Goal: Task Accomplishment & Management: Manage account settings

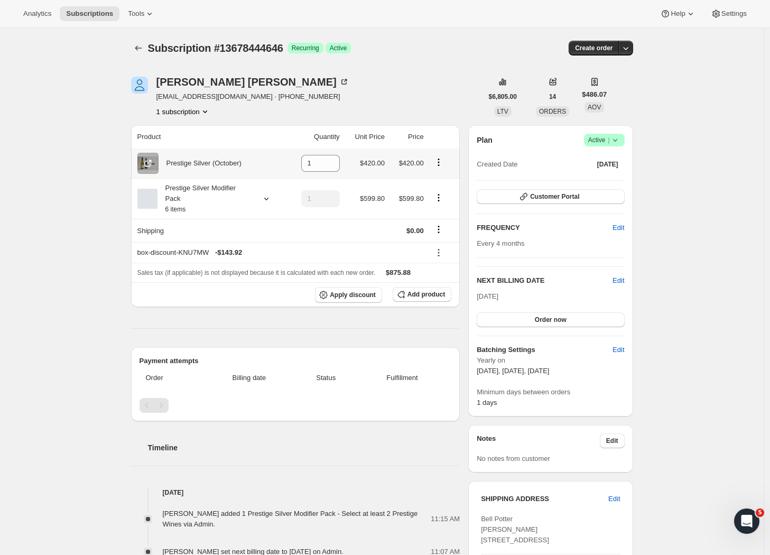
click at [443, 163] on icon "Product actions" at bounding box center [438, 162] width 11 height 11
click at [446, 186] on span "Remove" at bounding box center [433, 184] width 25 height 8
type input "0"
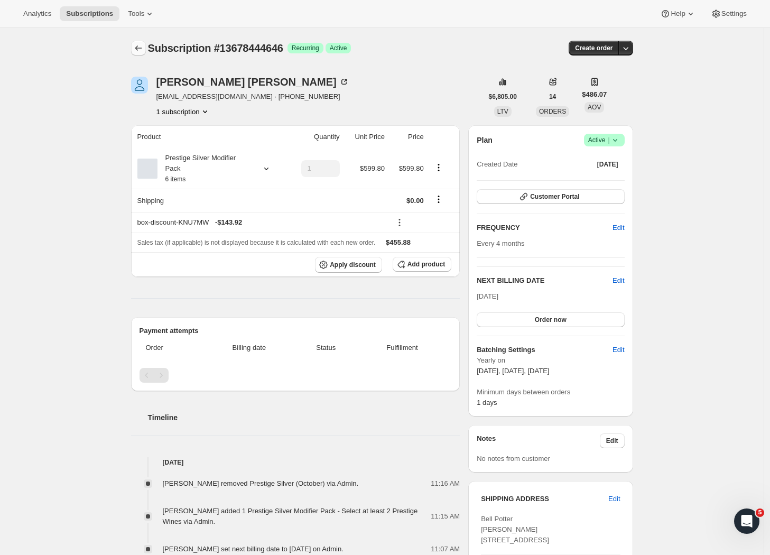
click at [142, 47] on icon "Subscriptions" at bounding box center [138, 48] width 11 height 11
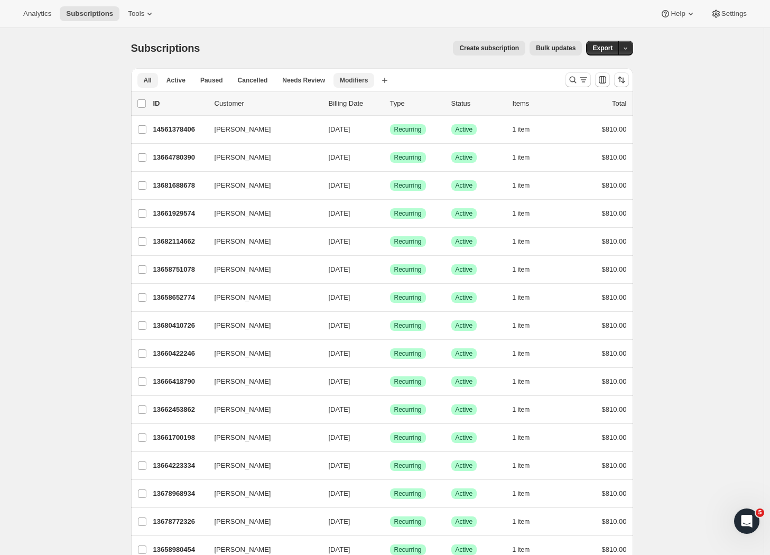
click at [350, 78] on span "Modifiers" at bounding box center [354, 80] width 28 height 8
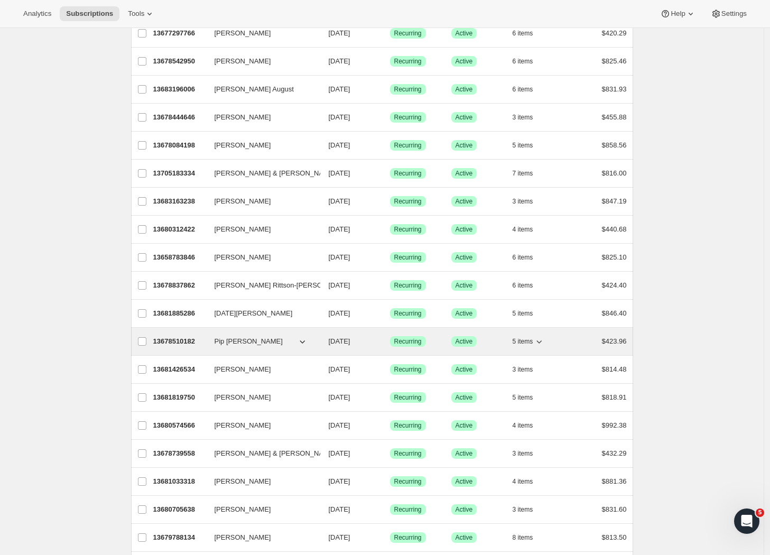
scroll to position [290, 0]
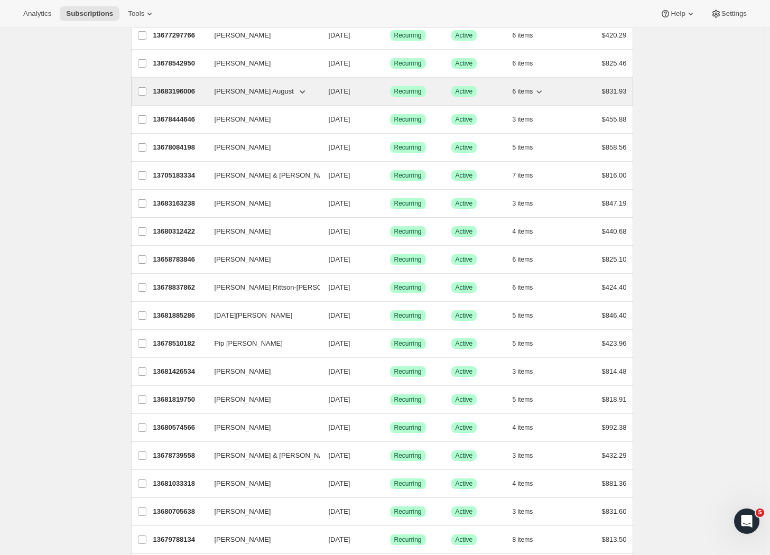
click at [182, 89] on p "13683196006" at bounding box center [179, 91] width 53 height 11
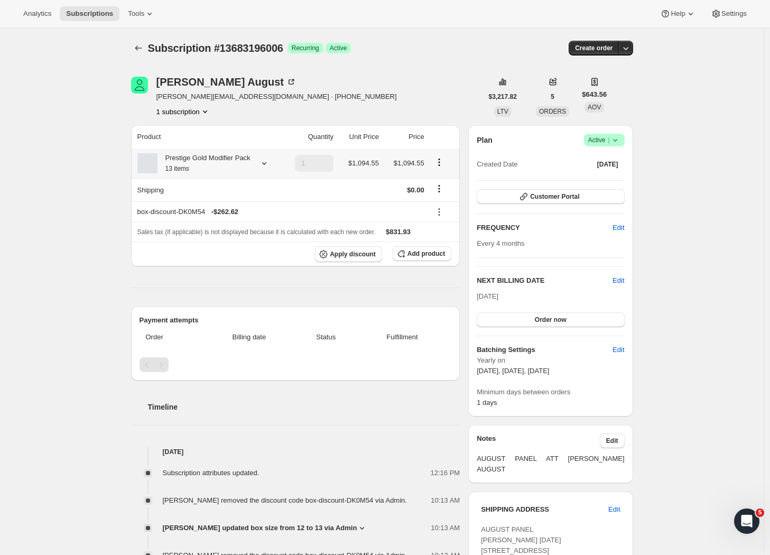
click at [268, 163] on div "Prestige Gold Modifier Pack 13 items" at bounding box center [207, 163] width 141 height 21
click at [269, 166] on icon at bounding box center [264, 163] width 11 height 11
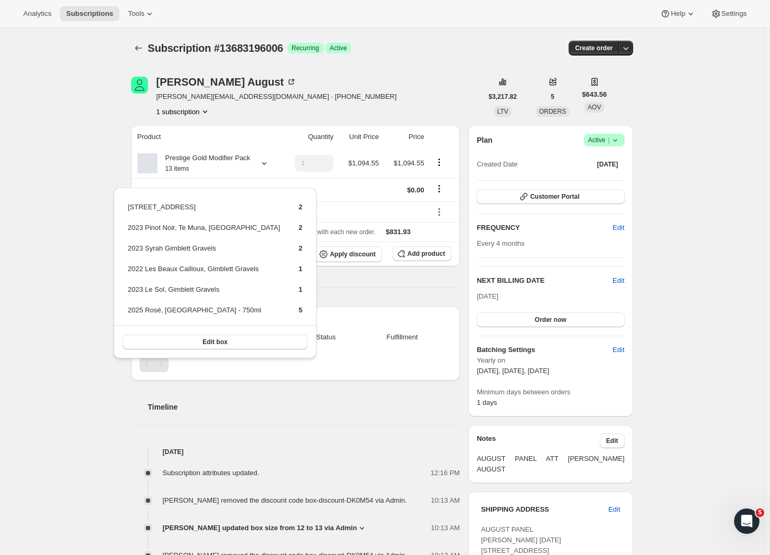
click at [114, 152] on div "Subscription #13683196006. This page is ready Subscription #13683196006 Success…" at bounding box center [382, 559] width 764 height 1062
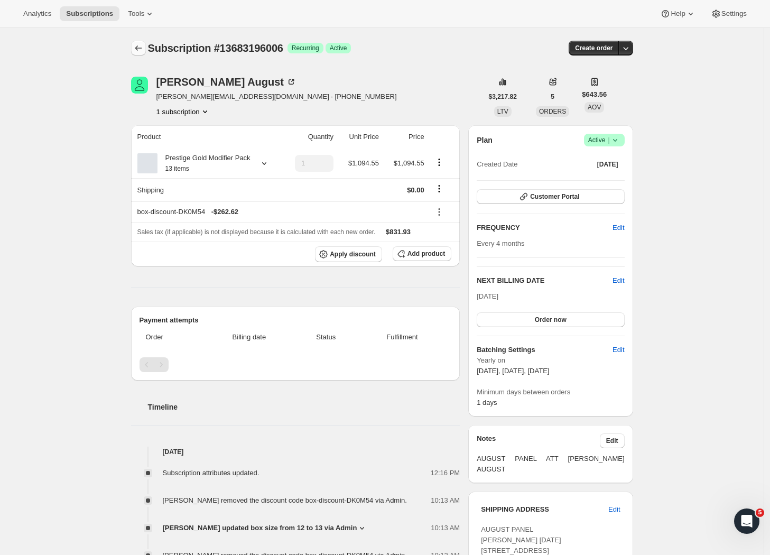
click at [141, 50] on icon "Subscriptions" at bounding box center [138, 48] width 11 height 11
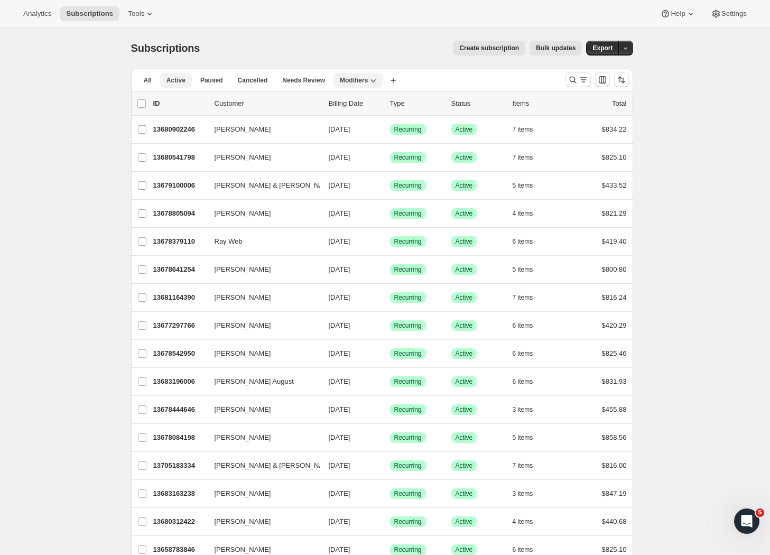
click at [179, 79] on span "Active" at bounding box center [176, 80] width 19 height 8
click at [575, 79] on icon "Search and filter results" at bounding box center [573, 80] width 11 height 11
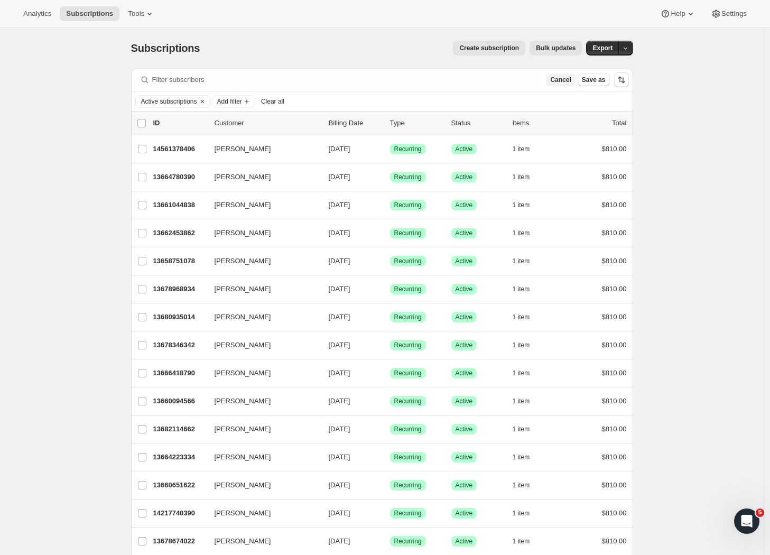
click at [579, 80] on div "Cancel Save as" at bounding box center [577, 79] width 63 height 13
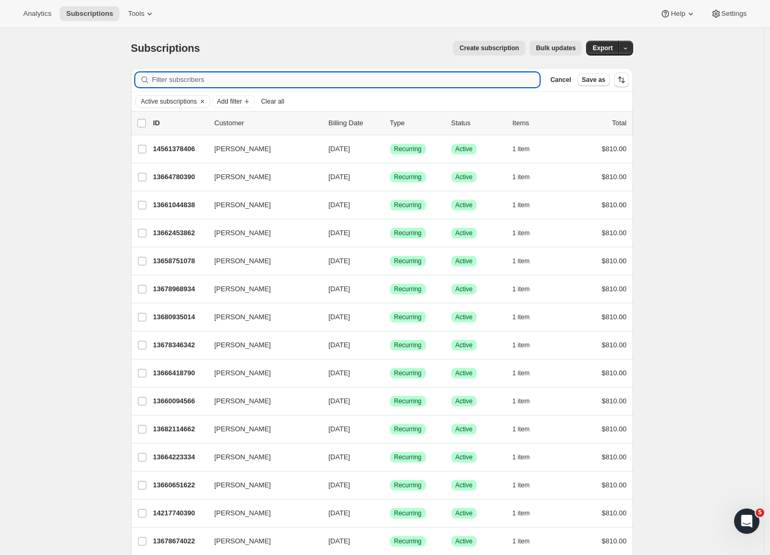
click at [275, 80] on input "Filter subscribers" at bounding box center [346, 79] width 388 height 15
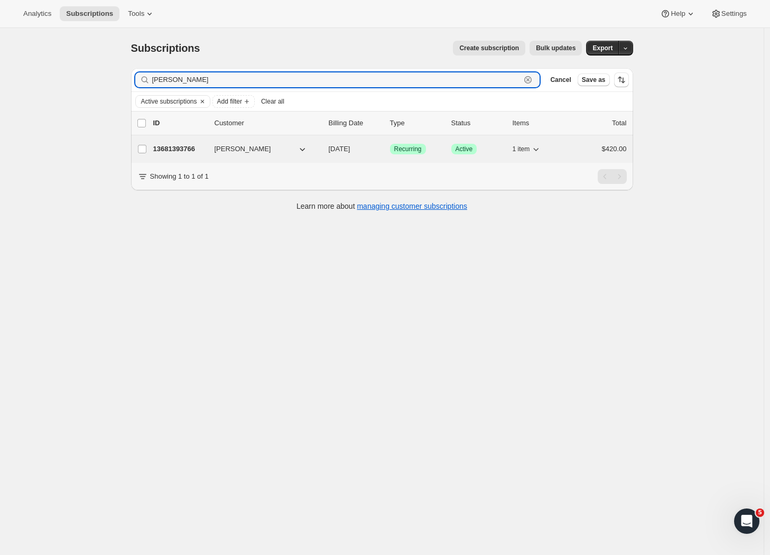
type input "Greig ta"
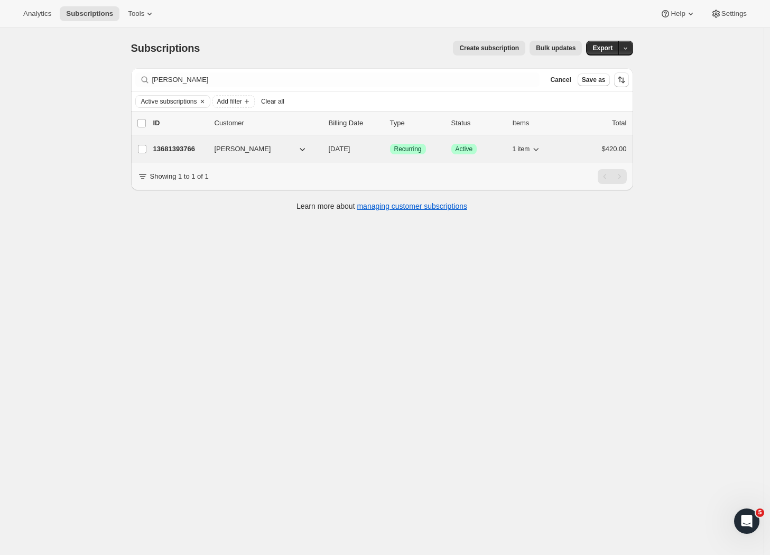
click at [198, 150] on p "13681393766" at bounding box center [179, 149] width 53 height 11
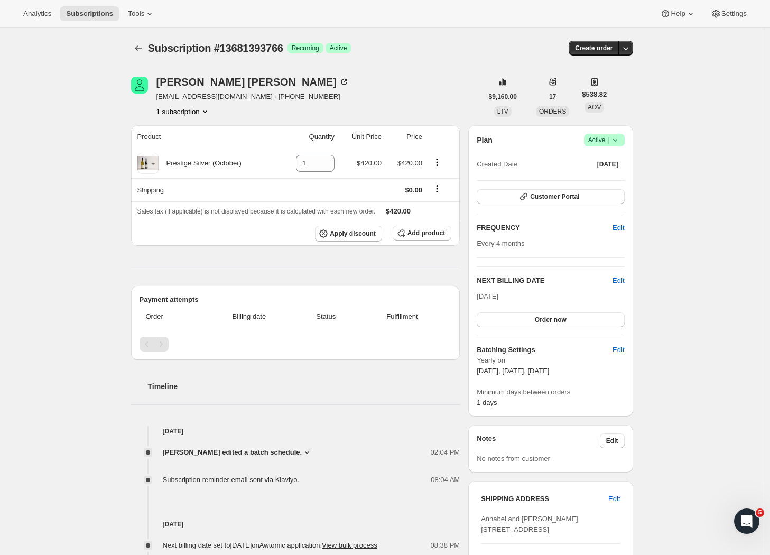
scroll to position [221, 0]
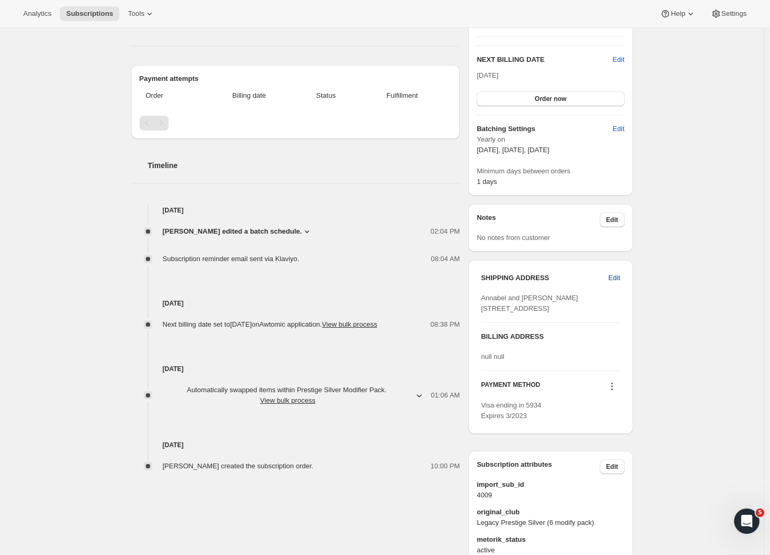
click at [617, 280] on span "Edit" at bounding box center [614, 278] width 12 height 11
select select "HKB"
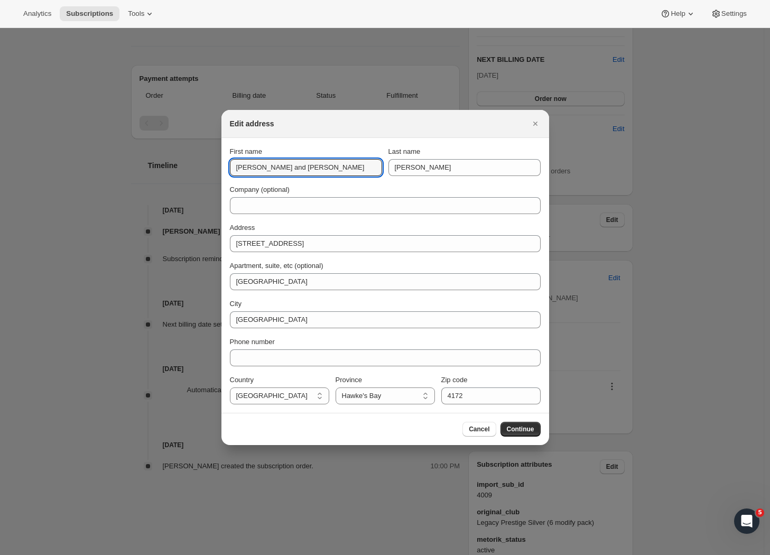
drag, startPoint x: 279, startPoint y: 167, endPoint x: 206, endPoint y: 163, distance: 73.0
type input "Greig"
click at [521, 429] on span "Continue" at bounding box center [520, 429] width 27 height 8
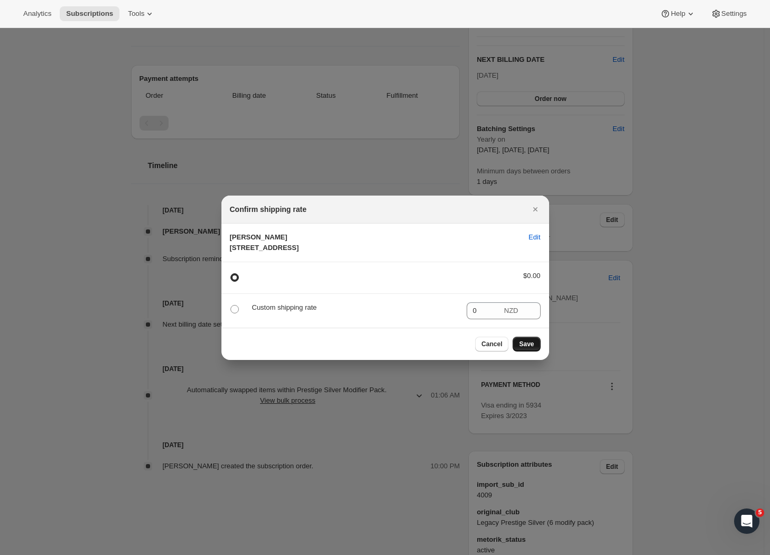
click at [522, 348] on span "Save" at bounding box center [526, 344] width 15 height 8
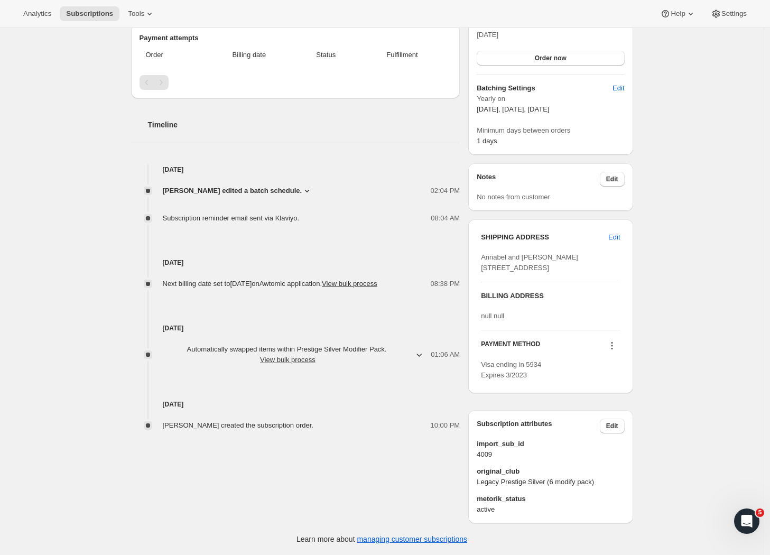
scroll to position [0, 0]
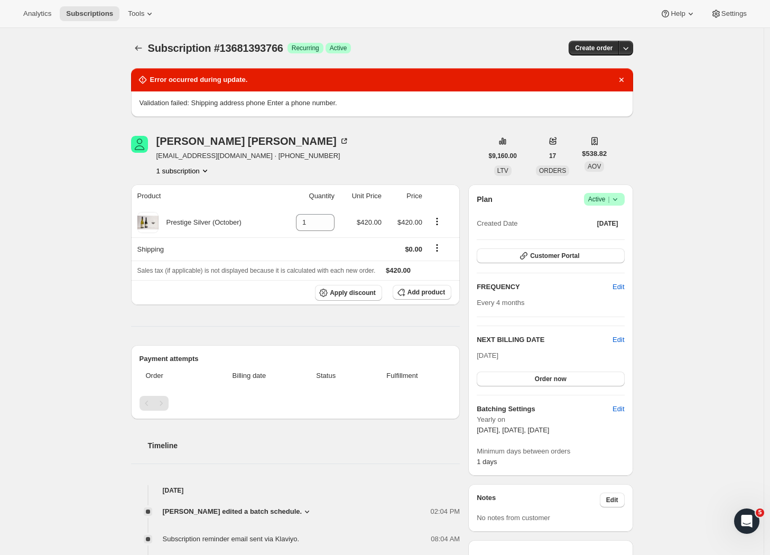
click at [195, 147] on div "Greig Taylor annabelktaylor@gmail.com · +6421488060 1 subscription" at bounding box center [252, 156] width 193 height 40
click at [194, 142] on div "Greig Taylor" at bounding box center [252, 141] width 193 height 11
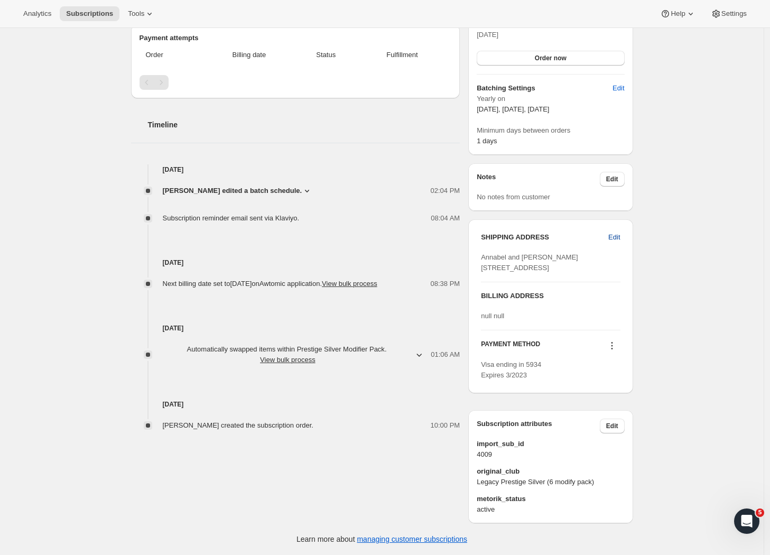
click at [620, 232] on span "Edit" at bounding box center [614, 237] width 12 height 11
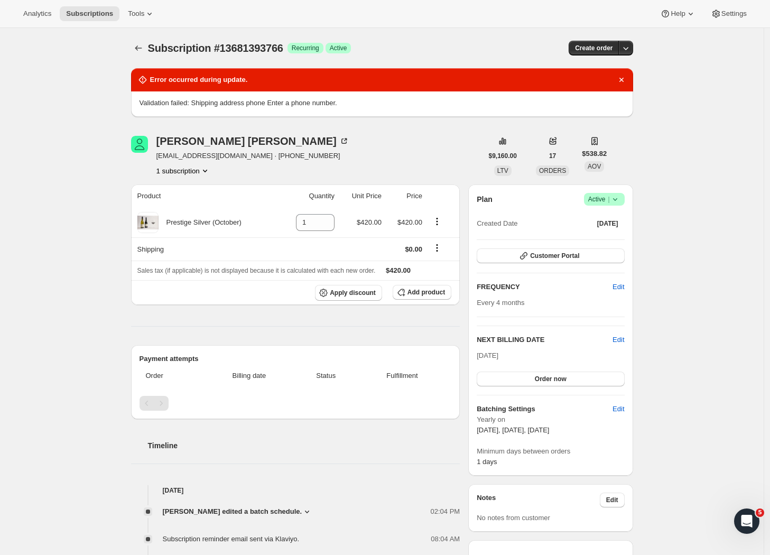
select select "HKB"
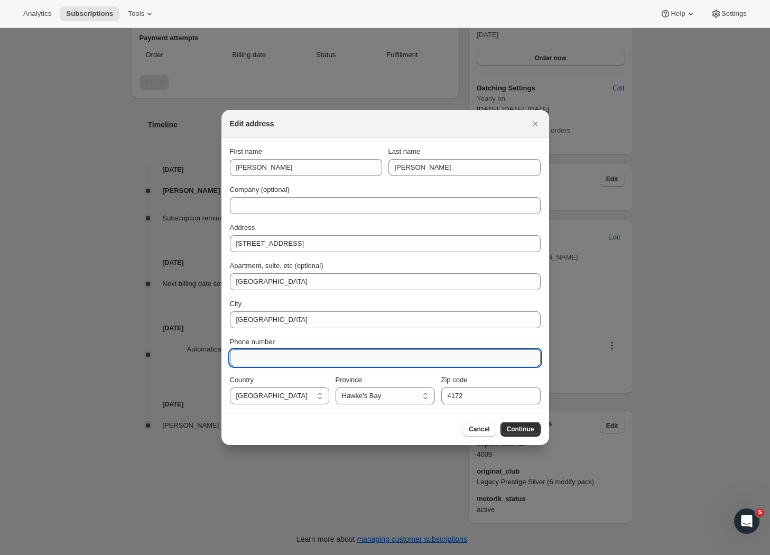
paste input "+64 21 488 060"
type input "+64 21 488 060"
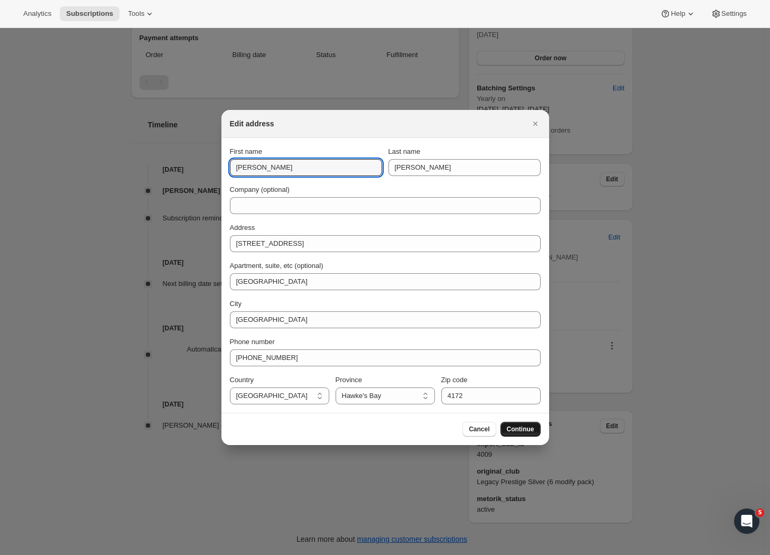
click at [515, 430] on span "Continue" at bounding box center [520, 429] width 27 height 8
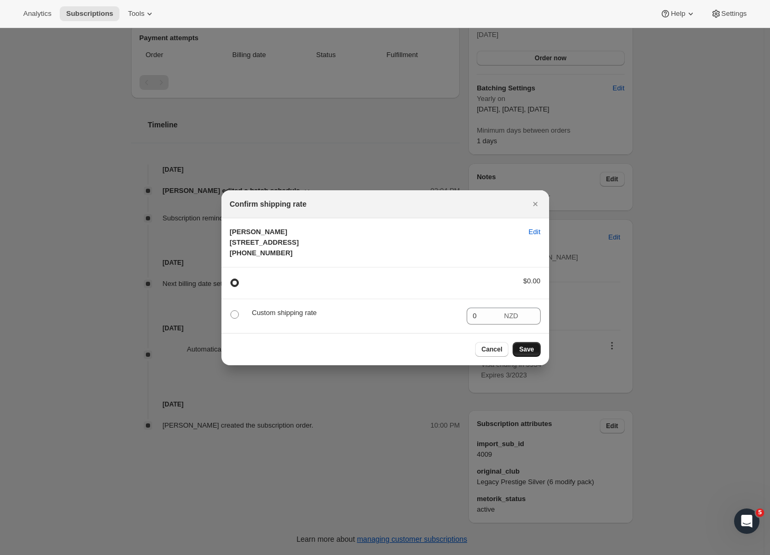
click at [532, 354] on span "Save" at bounding box center [526, 349] width 15 height 8
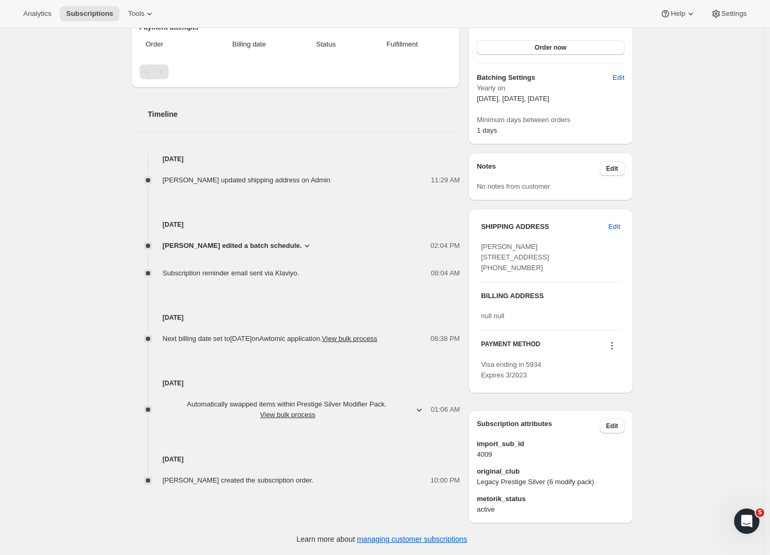
scroll to position [0, 0]
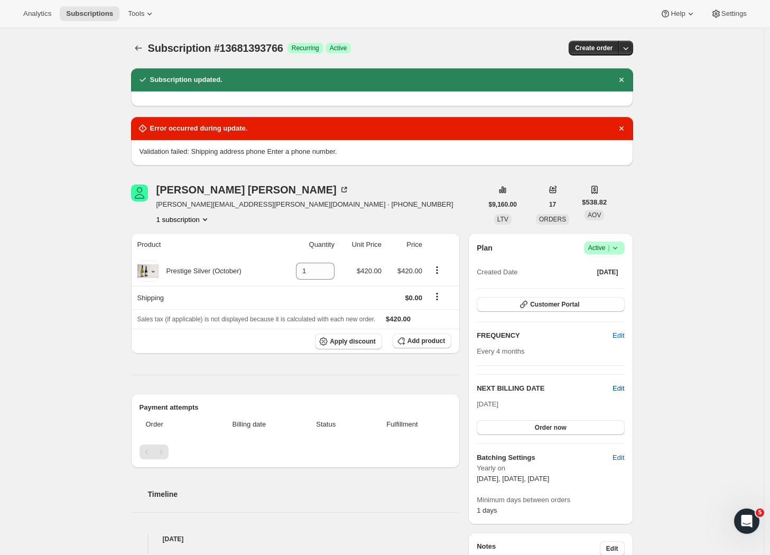
click at [620, 391] on span "Edit" at bounding box center [619, 388] width 12 height 11
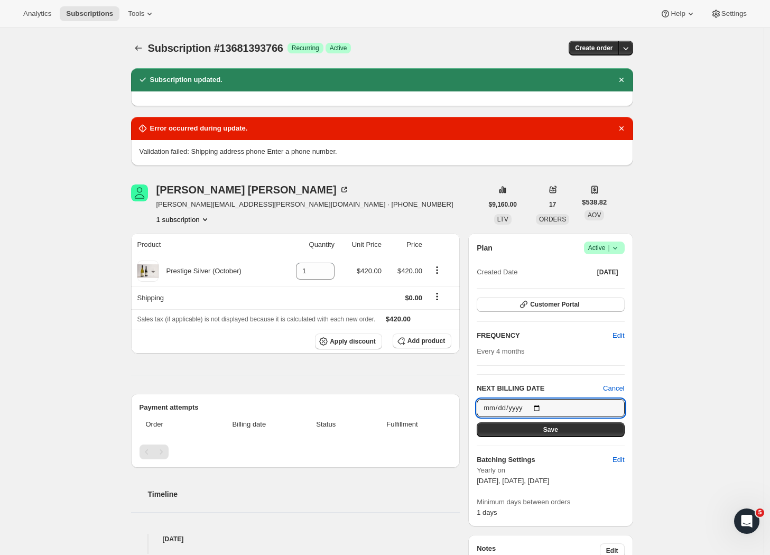
drag, startPoint x: 571, startPoint y: 412, endPoint x: 554, endPoint y: 419, distance: 18.3
click at [570, 412] on input "2025-10-08" at bounding box center [550, 408] width 147 height 18
type input "2025-10-13"
click at [573, 433] on button "Save" at bounding box center [550, 429] width 147 height 15
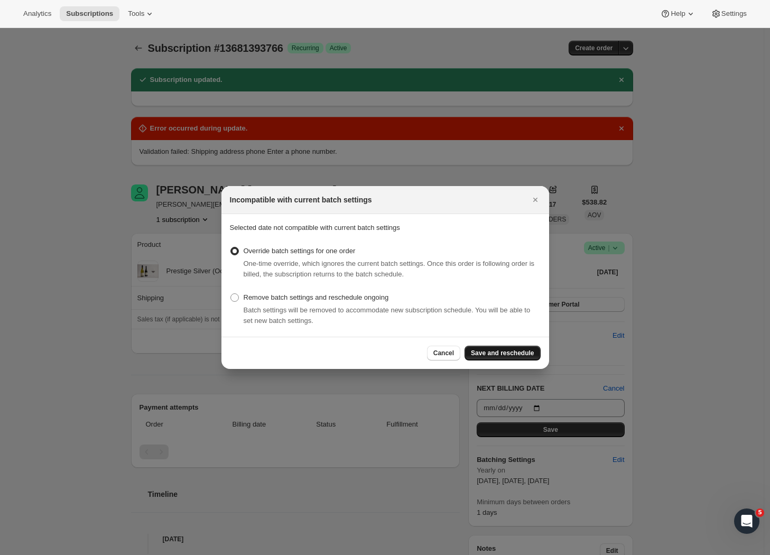
click at [486, 354] on span "Save and reschedule" at bounding box center [502, 353] width 63 height 8
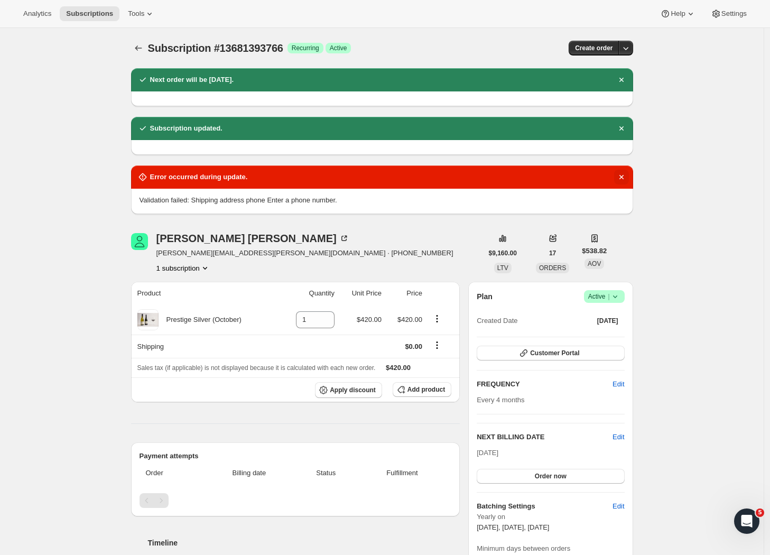
click at [622, 178] on icon "Dismiss notification" at bounding box center [621, 177] width 11 height 11
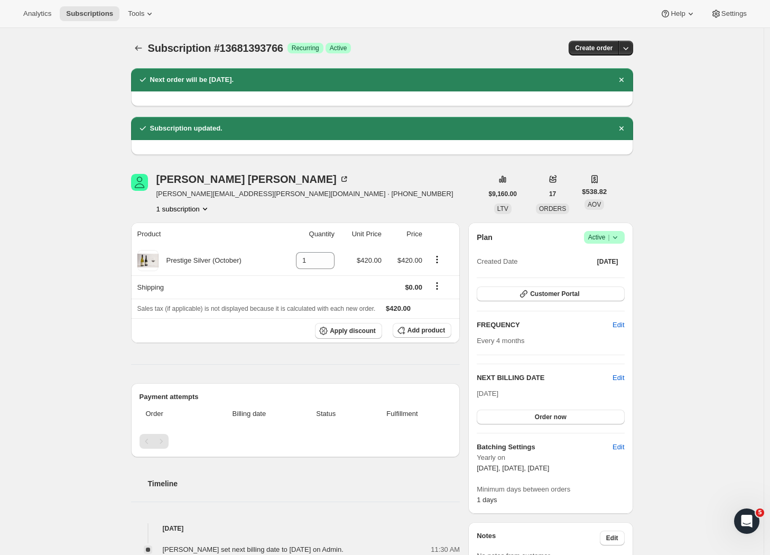
scroll to position [48, 0]
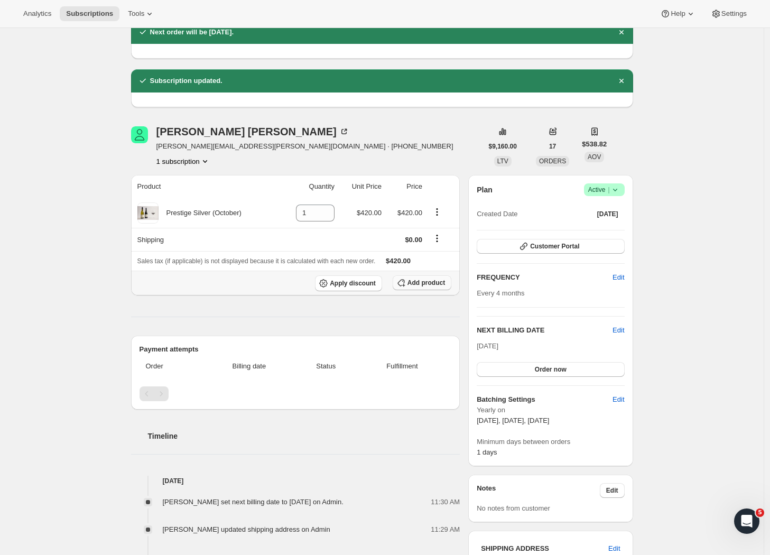
click at [421, 282] on span "Add product" at bounding box center [427, 283] width 38 height 8
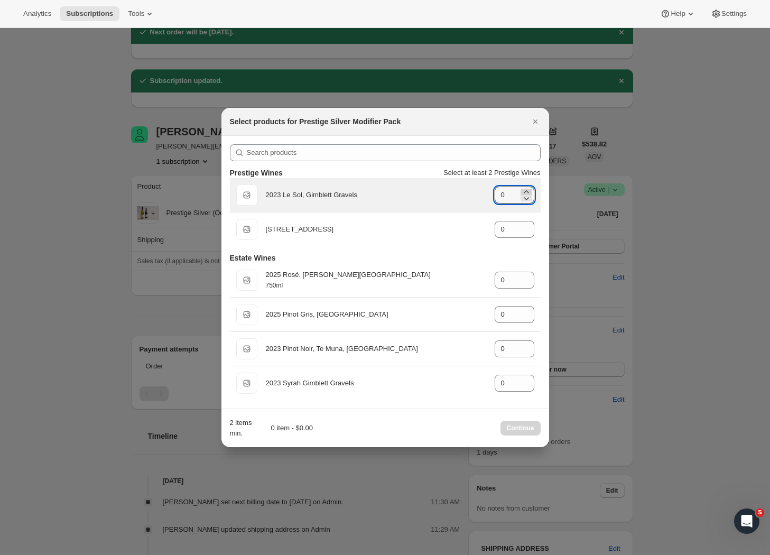
click at [528, 188] on icon ":r19g:" at bounding box center [526, 192] width 11 height 11
type input "1"
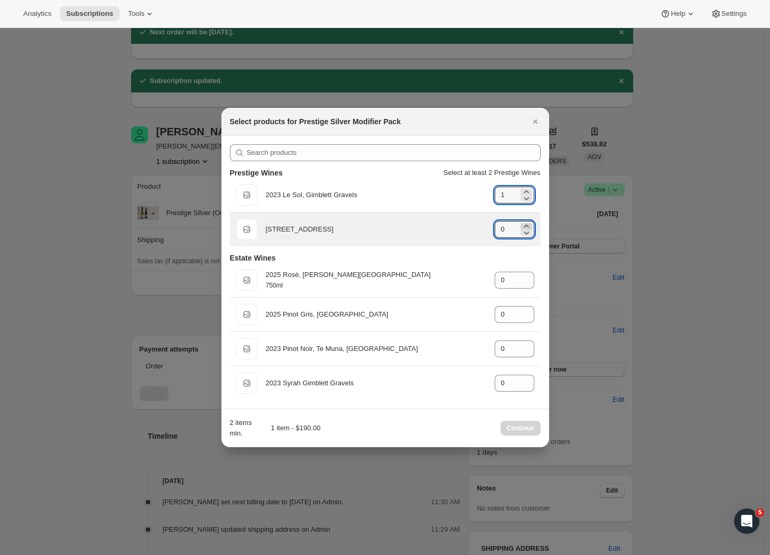
click at [525, 225] on icon ":r19g:" at bounding box center [526, 226] width 11 height 11
type input "1"
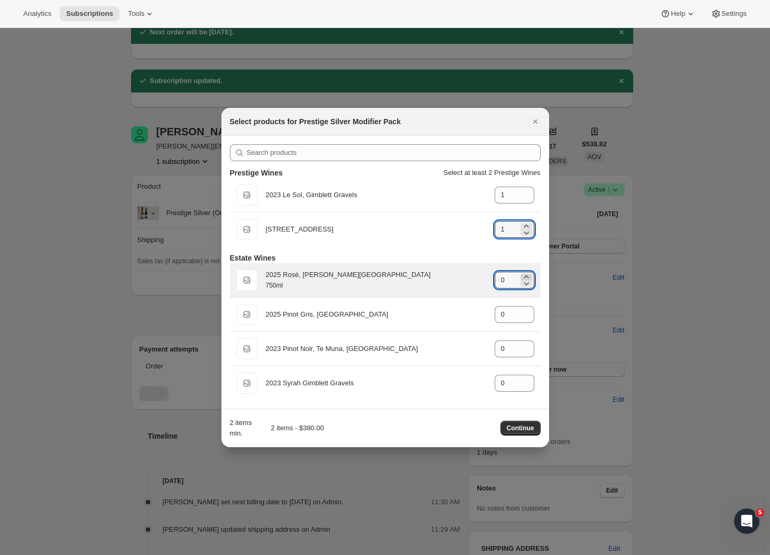
click at [526, 275] on icon ":r19g:" at bounding box center [526, 277] width 11 height 11
type input "1"
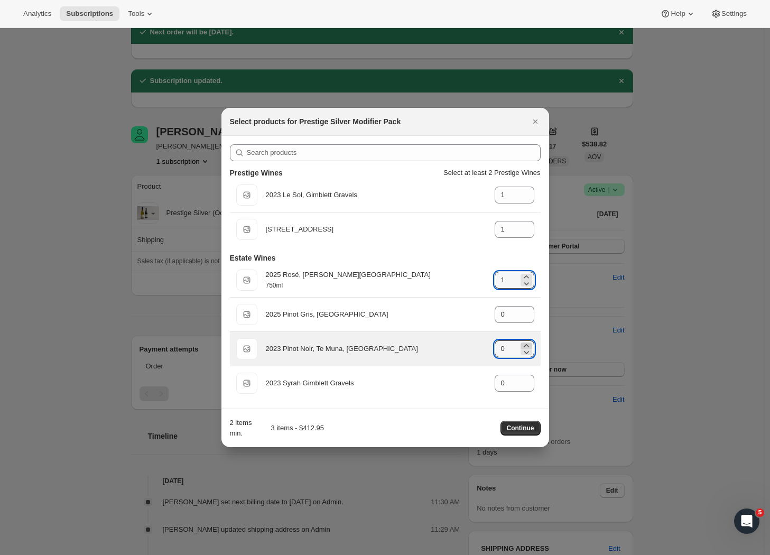
click at [525, 345] on icon ":r19g:" at bounding box center [526, 345] width 11 height 11
type input "1"
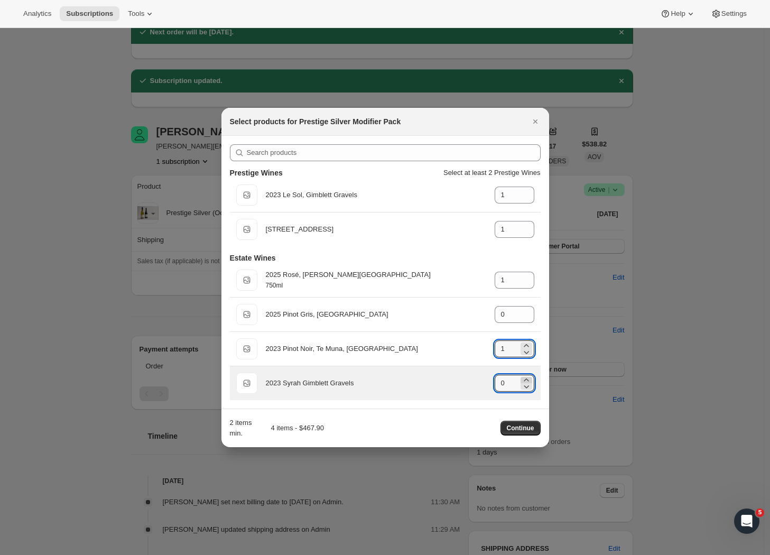
click at [525, 379] on icon ":r19g:" at bounding box center [526, 380] width 11 height 11
type input "1"
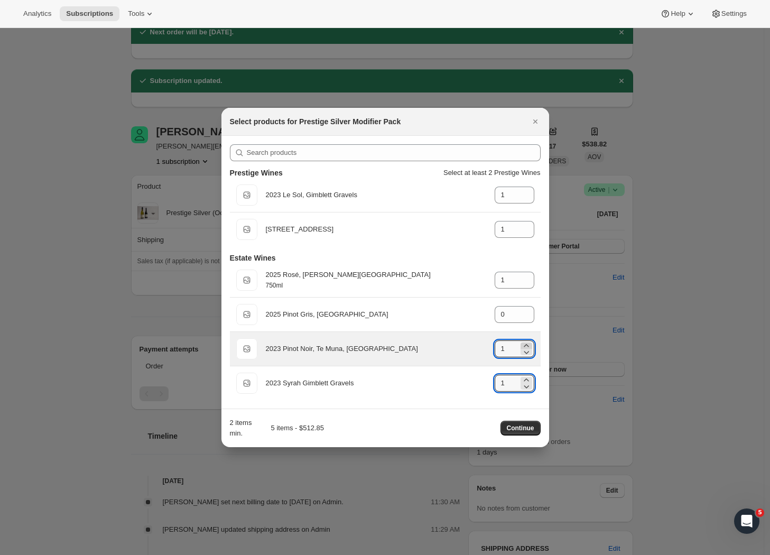
click at [528, 344] on icon ":r19g:" at bounding box center [526, 345] width 11 height 11
click at [528, 354] on icon ":r19g:" at bounding box center [526, 352] width 11 height 11
click at [527, 346] on icon ":r19g:" at bounding box center [526, 345] width 11 height 11
click at [529, 353] on icon ":r19g:" at bounding box center [526, 352] width 11 height 11
type input "1"
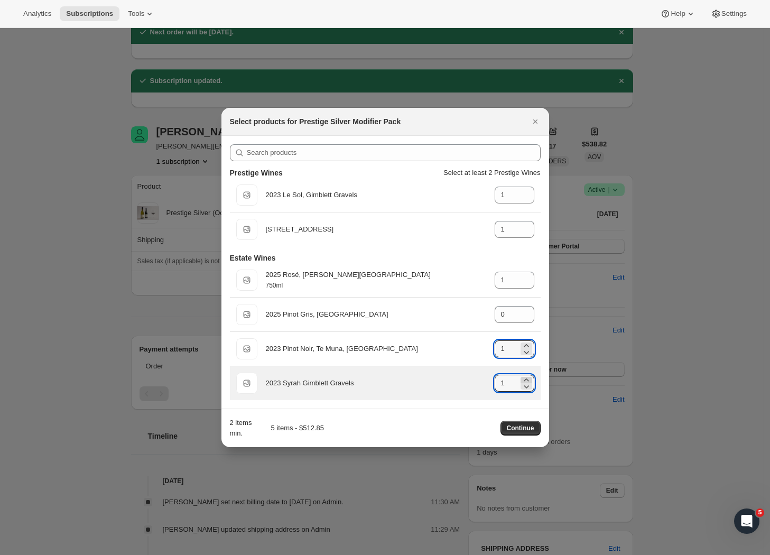
click at [528, 378] on icon ":r19g:" at bounding box center [526, 380] width 11 height 11
type input "2"
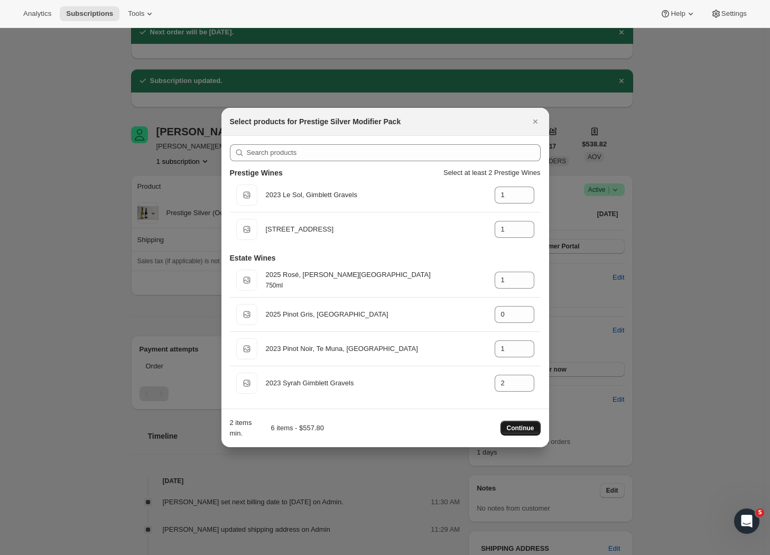
click at [525, 426] on span "Continue" at bounding box center [520, 428] width 27 height 8
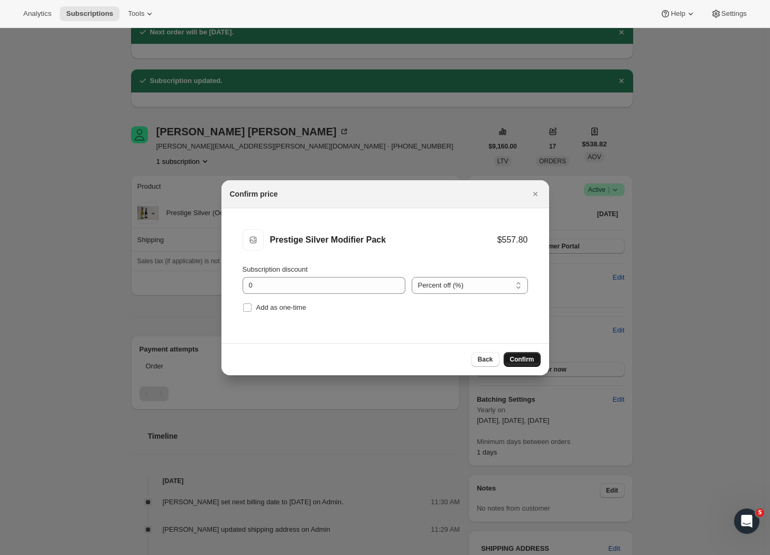
click at [516, 362] on span "Confirm" at bounding box center [522, 359] width 24 height 8
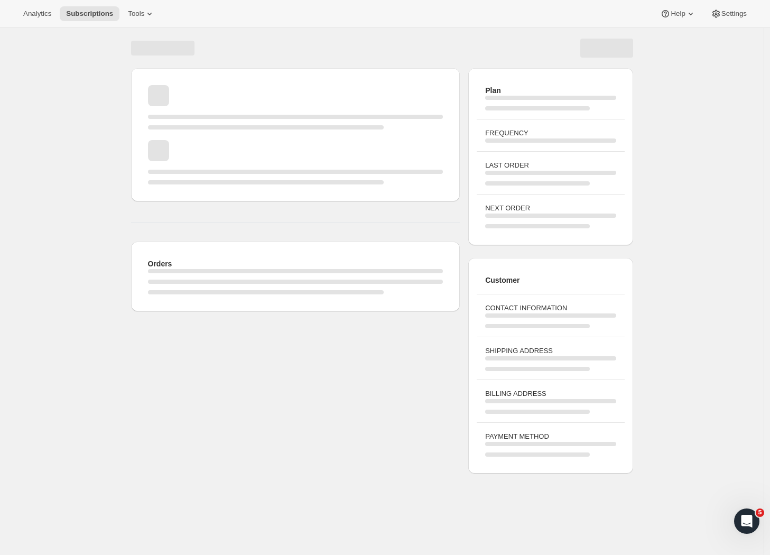
scroll to position [28, 0]
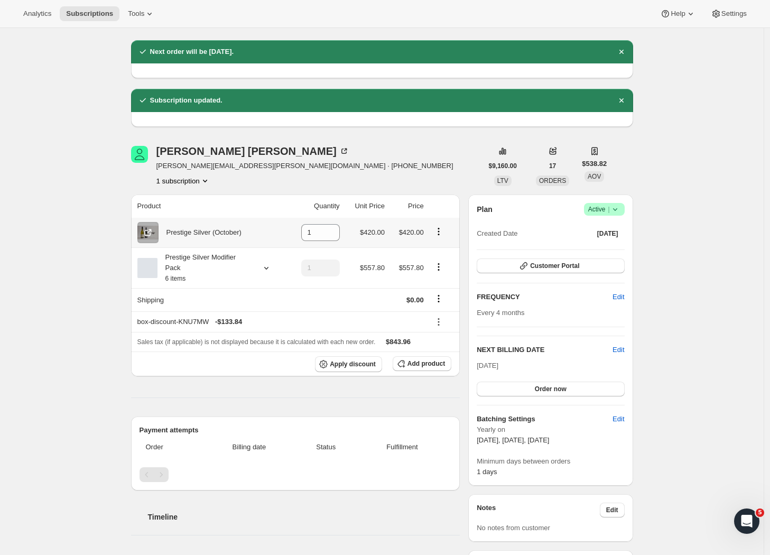
click at [446, 237] on button "Product actions" at bounding box center [438, 232] width 17 height 12
click at [442, 234] on icon "Product actions" at bounding box center [438, 231] width 11 height 11
click at [445, 171] on div "Greig Taylor greig.taylor@freshco.co.nz · +6421488060 1 subscription" at bounding box center [307, 166] width 352 height 40
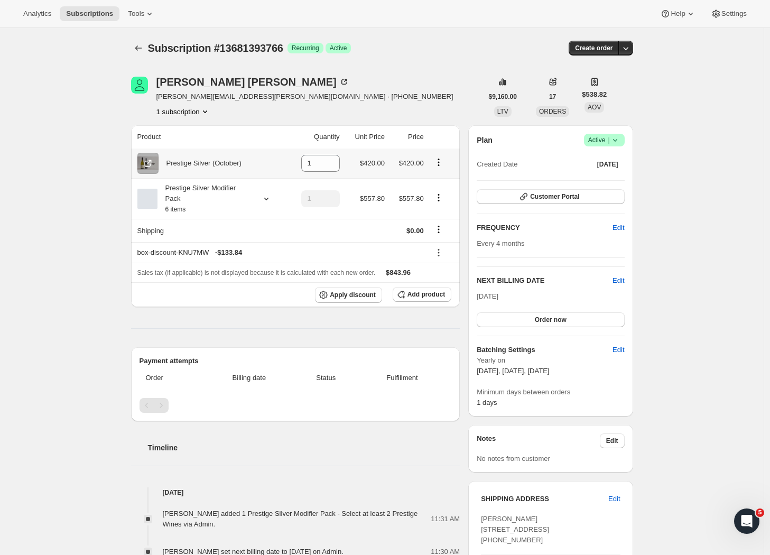
click at [434, 163] on button "Product actions" at bounding box center [438, 162] width 17 height 12
click at [441, 184] on span "Remove" at bounding box center [433, 184] width 25 height 8
type input "0"
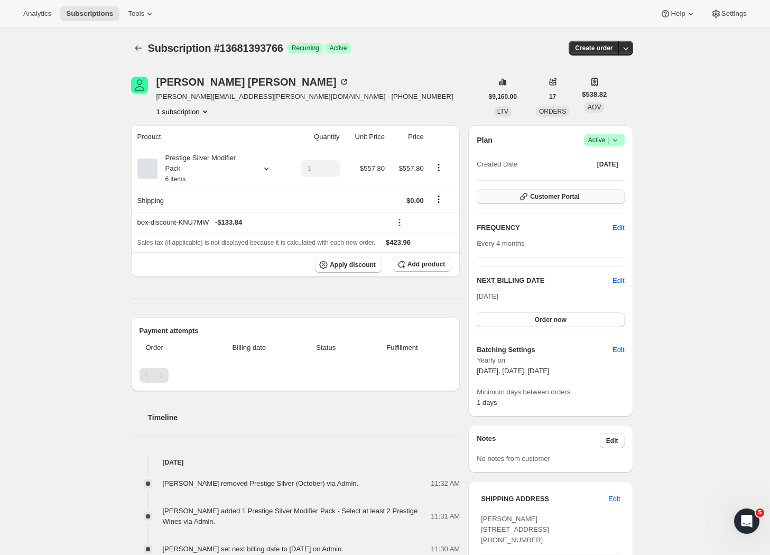
click at [594, 198] on button "Customer Portal" at bounding box center [550, 196] width 147 height 15
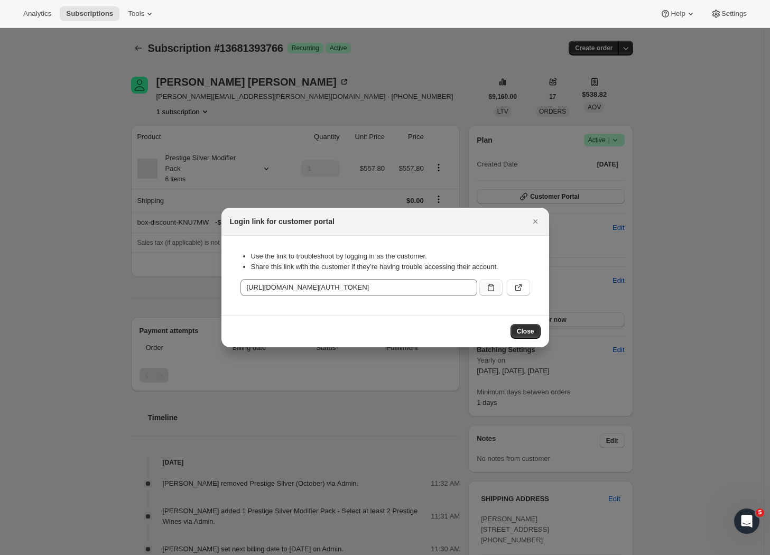
click at [490, 288] on icon ":r5c:" at bounding box center [491, 287] width 11 height 11
click at [712, 249] on div at bounding box center [385, 277] width 770 height 555
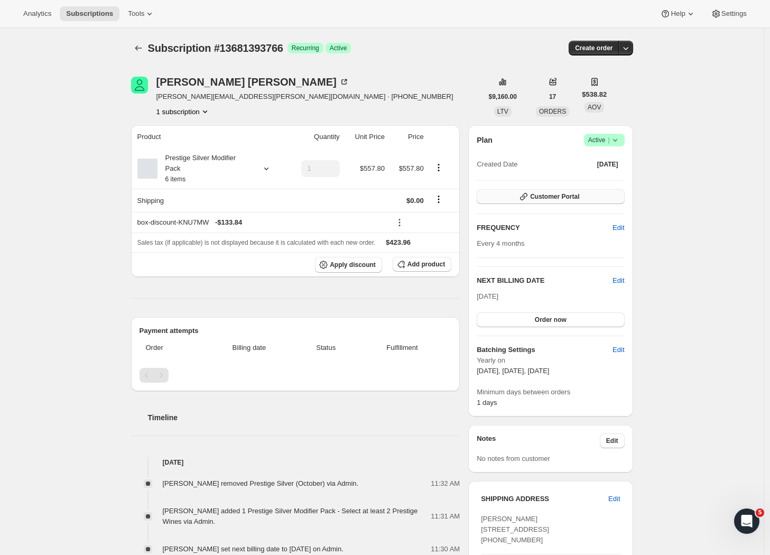
click at [529, 194] on icon "button" at bounding box center [524, 196] width 11 height 11
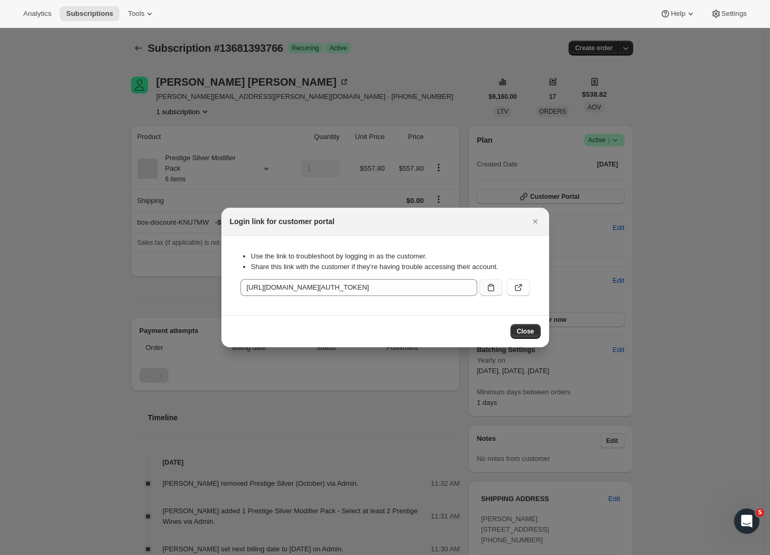
click at [494, 289] on icon ":r5c:" at bounding box center [491, 287] width 11 height 11
click at [492, 287] on icon ":r5c:" at bounding box center [491, 287] width 11 height 11
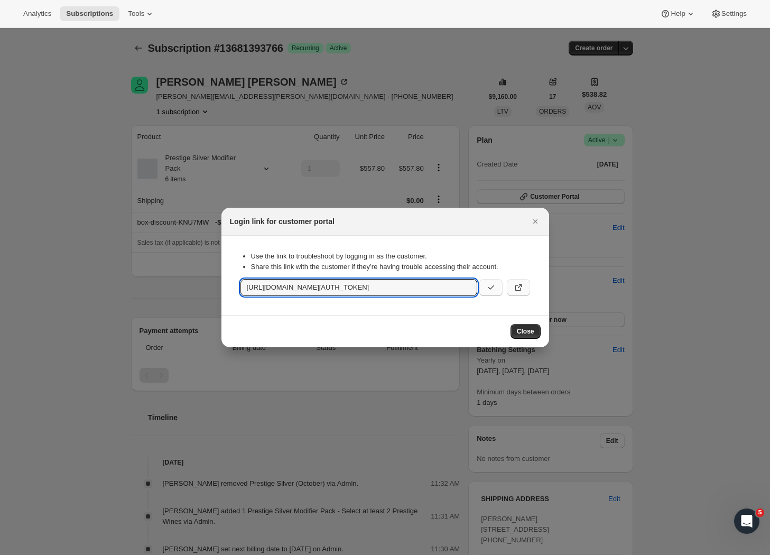
click at [522, 292] on icon ":r5c:" at bounding box center [518, 287] width 11 height 11
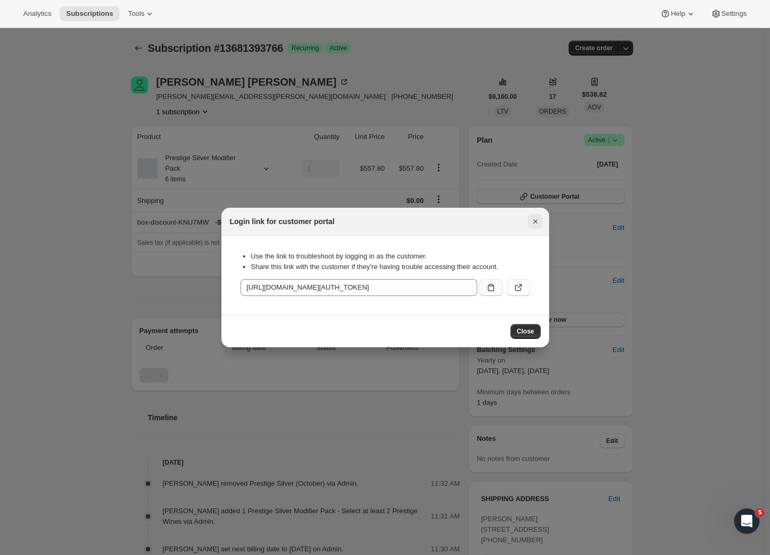
click at [541, 227] on button "Close" at bounding box center [535, 221] width 15 height 15
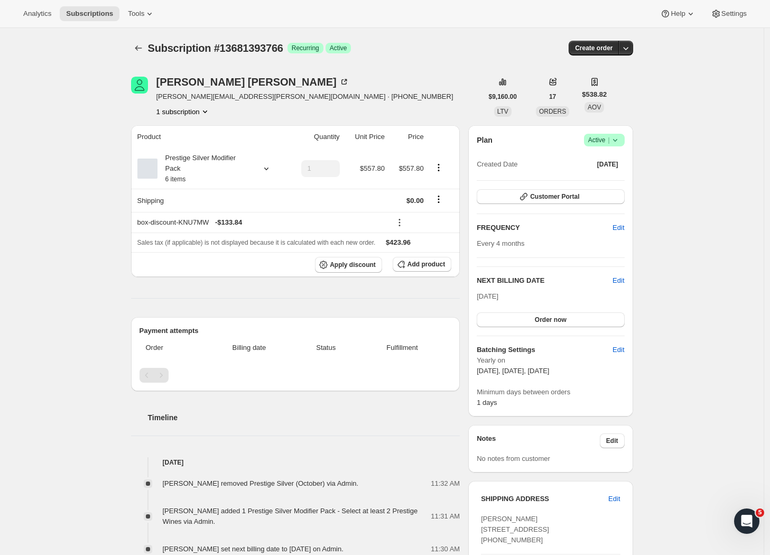
click at [127, 45] on div "Subscription #13681393766. This page is ready Subscription #13681393766 Success…" at bounding box center [382, 471] width 528 height 886
click at [134, 47] on button "Subscriptions" at bounding box center [138, 48] width 15 height 15
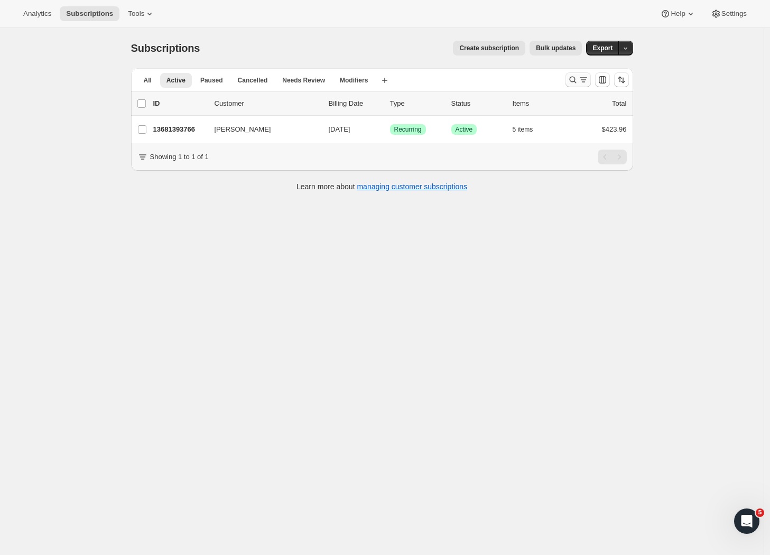
click at [584, 80] on icon "Search and filter results" at bounding box center [583, 80] width 11 height 11
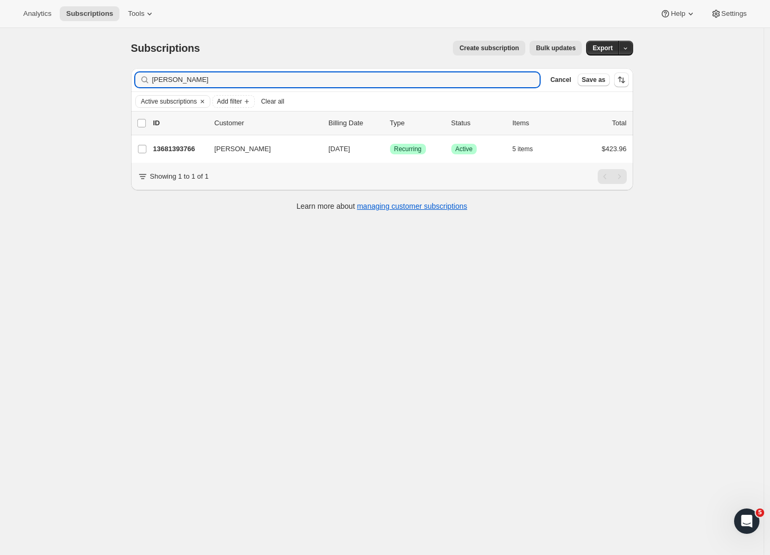
drag, startPoint x: 194, startPoint y: 81, endPoint x: 106, endPoint y: 81, distance: 87.7
click at [107, 81] on div "Subscriptions. This page is ready Subscriptions Create subscription Bulk update…" at bounding box center [382, 305] width 764 height 555
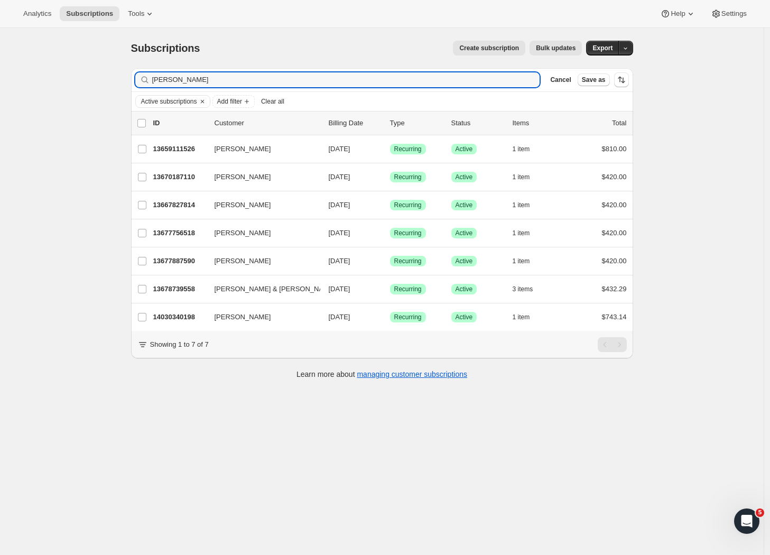
drag, startPoint x: 197, startPoint y: 96, endPoint x: 44, endPoint y: 219, distance: 196.3
click at [44, 219] on div "Subscriptions. This page is ready Subscriptions Create subscription Bulk update…" at bounding box center [382, 305] width 764 height 555
drag, startPoint x: 234, startPoint y: 76, endPoint x: 230, endPoint y: 80, distance: 5.6
click at [234, 76] on input "Matthew" at bounding box center [336, 79] width 369 height 15
drag, startPoint x: 215, startPoint y: 79, endPoint x: 95, endPoint y: 85, distance: 120.7
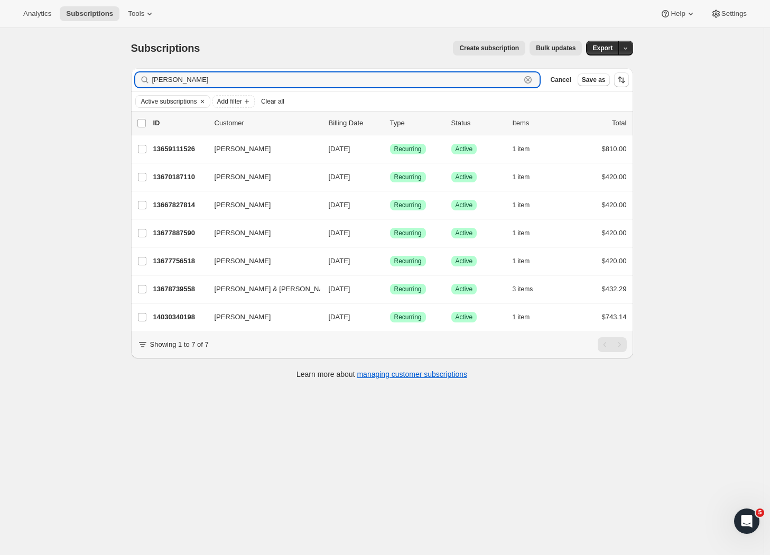
click at [95, 85] on div "Subscriptions. This page is ready Subscriptions Create subscription Bulk update…" at bounding box center [382, 305] width 764 height 555
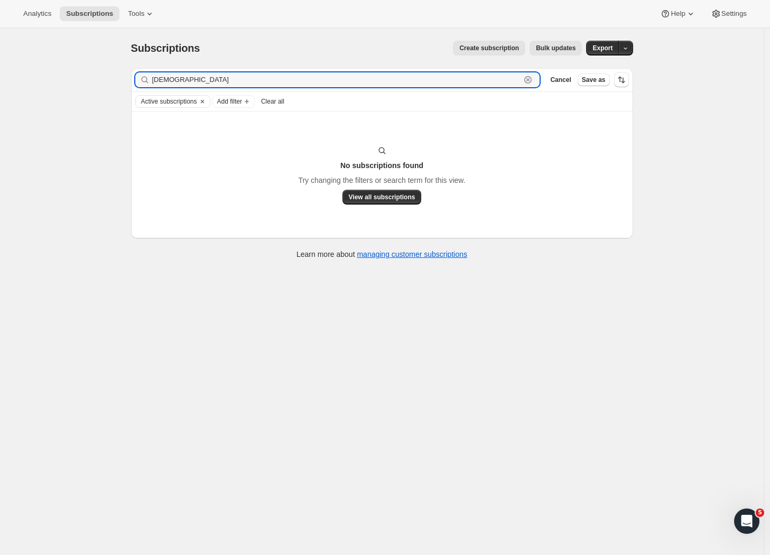
drag, startPoint x: 201, startPoint y: 84, endPoint x: 118, endPoint y: 78, distance: 83.2
click at [113, 81] on div "Subscriptions. This page is ready Subscriptions Create subscription Bulk update…" at bounding box center [382, 305] width 764 height 555
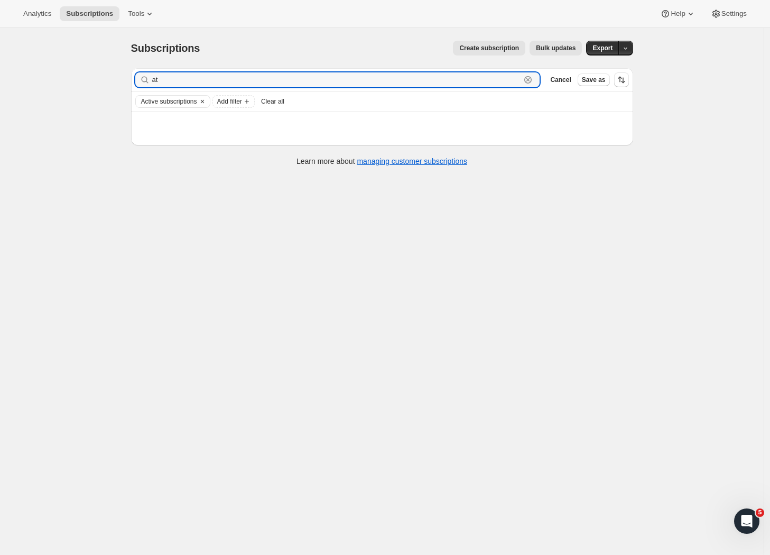
type input "a"
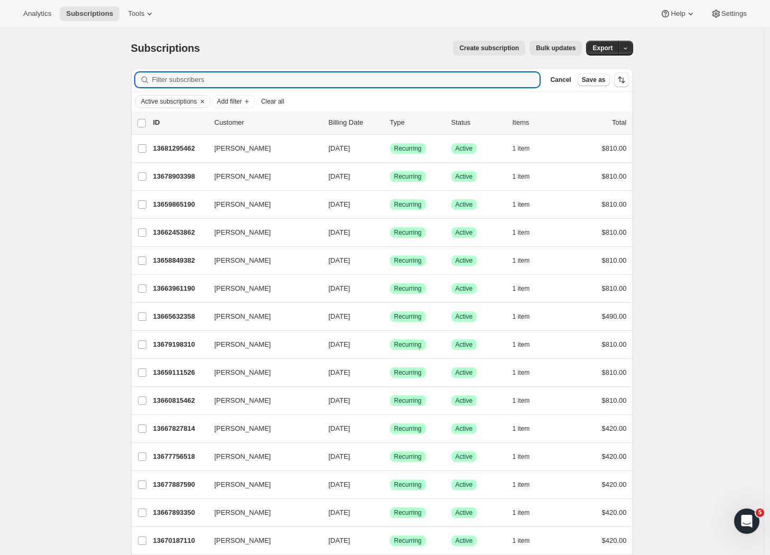
type input "m"
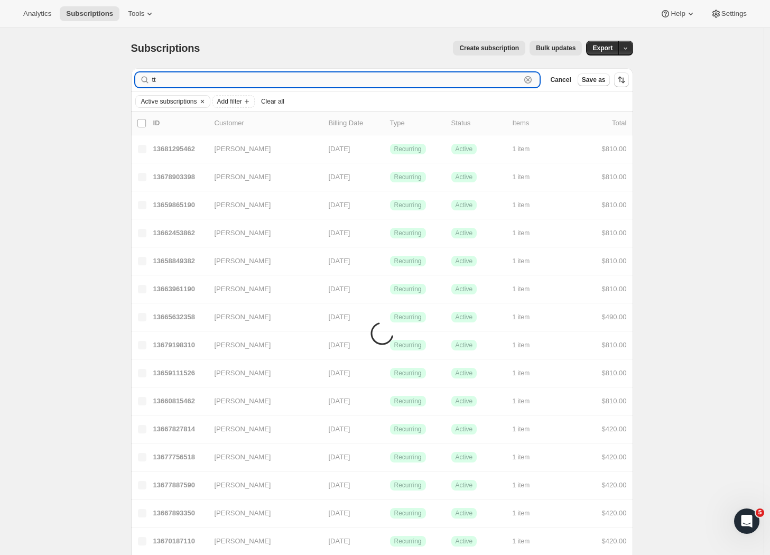
type input "t"
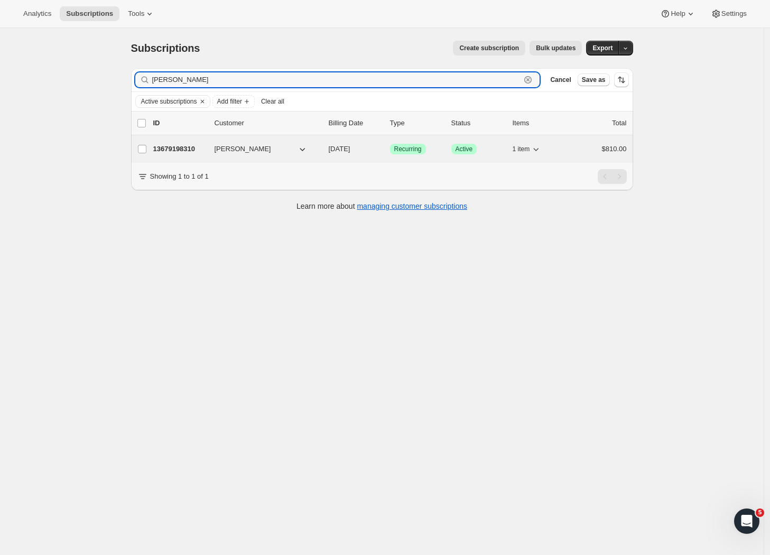
type input "[PERSON_NAME]"
click at [181, 149] on p "13679198310" at bounding box center [179, 149] width 53 height 11
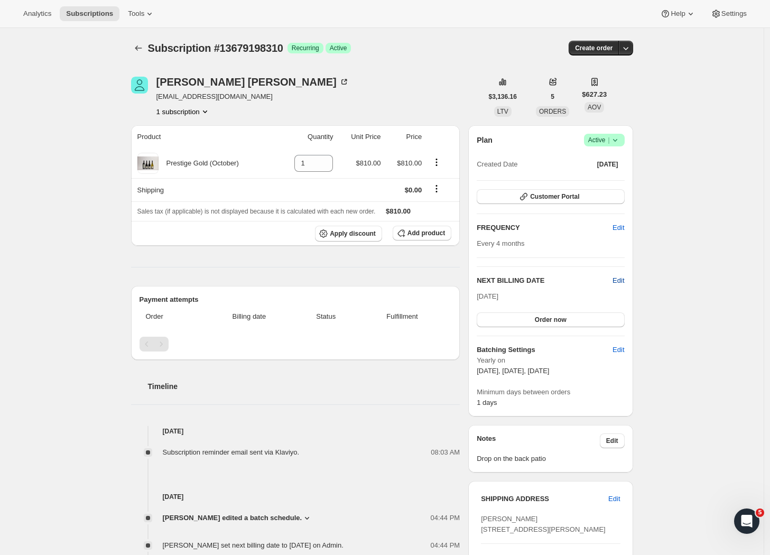
click at [621, 282] on span "Edit" at bounding box center [619, 280] width 12 height 11
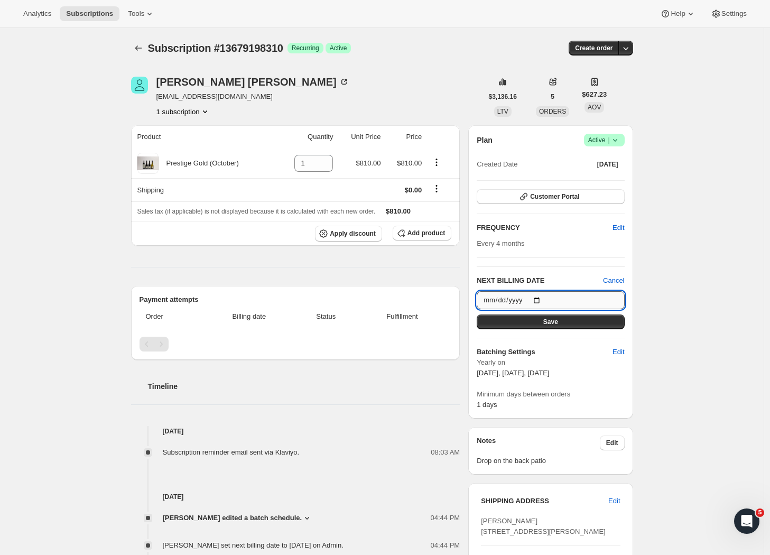
click at [530, 303] on input "2025-10-05" at bounding box center [550, 300] width 147 height 18
type input "2025-10-13"
click at [570, 321] on button "Save" at bounding box center [550, 322] width 147 height 15
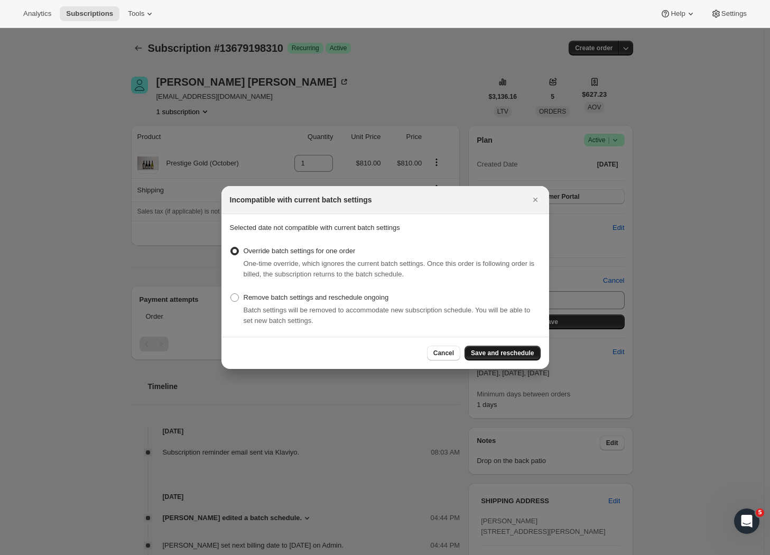
click at [494, 352] on span "Save and reschedule" at bounding box center [502, 353] width 63 height 8
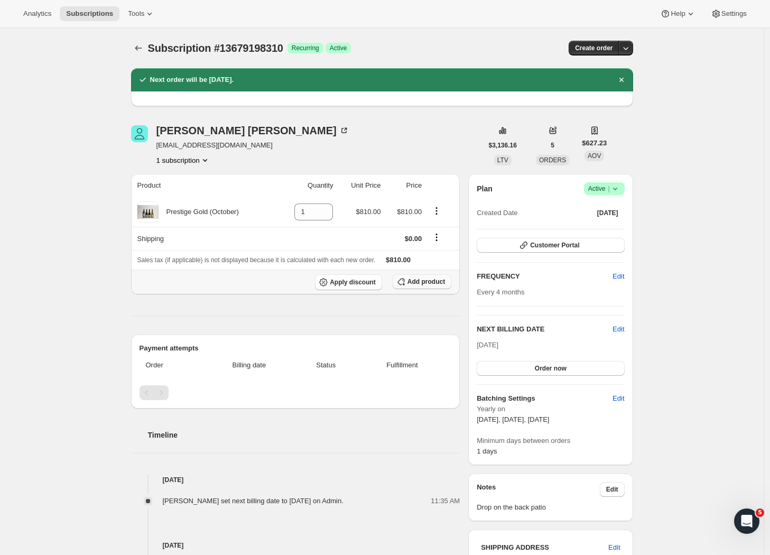
click at [437, 280] on span "Add product" at bounding box center [427, 282] width 38 height 8
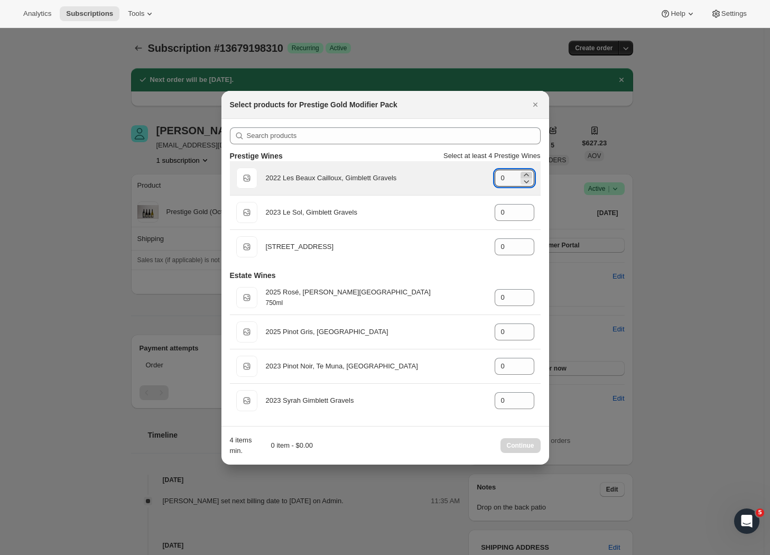
click at [529, 171] on icon ":rui:" at bounding box center [526, 175] width 11 height 11
type input "1"
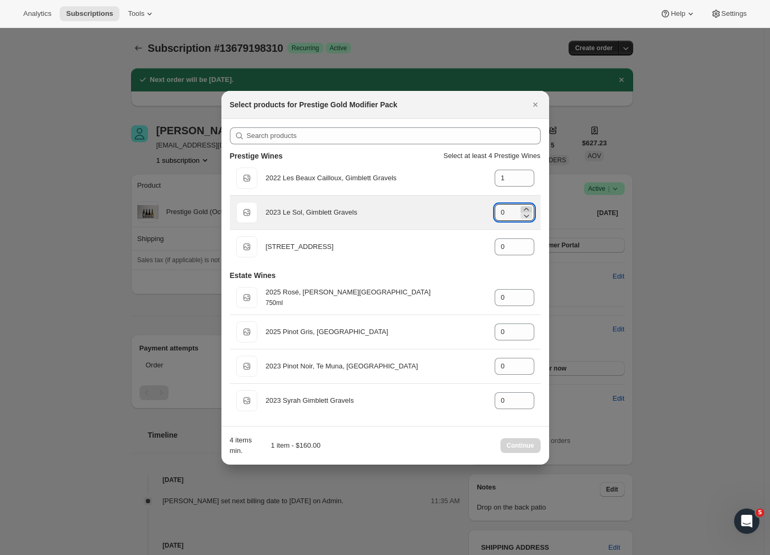
click at [526, 206] on icon ":rui:" at bounding box center [526, 209] width 11 height 11
type input "1"
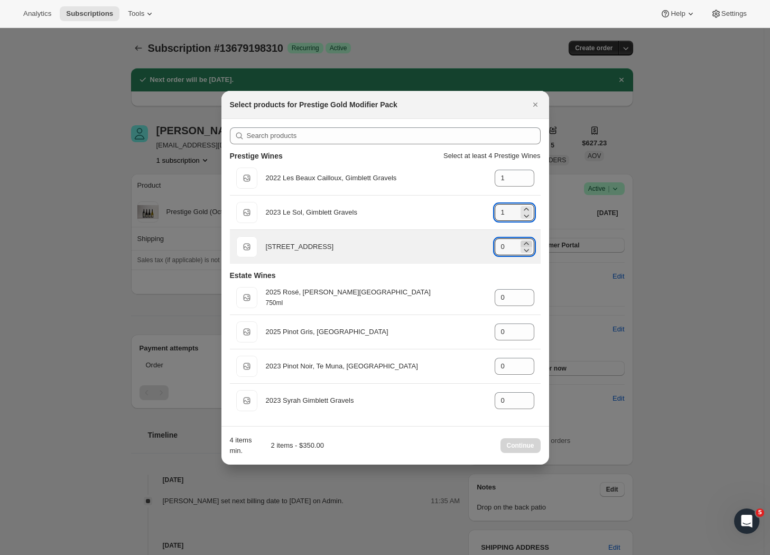
click at [526, 242] on icon ":rui:" at bounding box center [526, 243] width 5 height 3
type input "2"
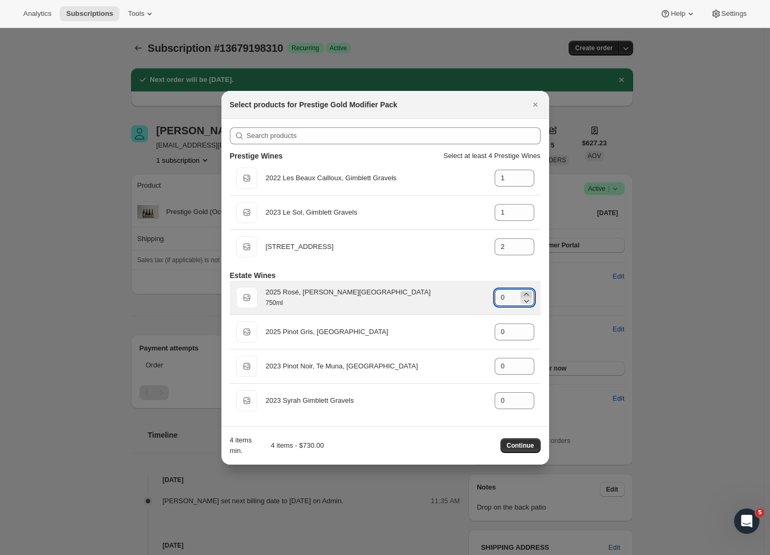
click at [529, 292] on icon ":rui:" at bounding box center [526, 294] width 11 height 11
type input "2"
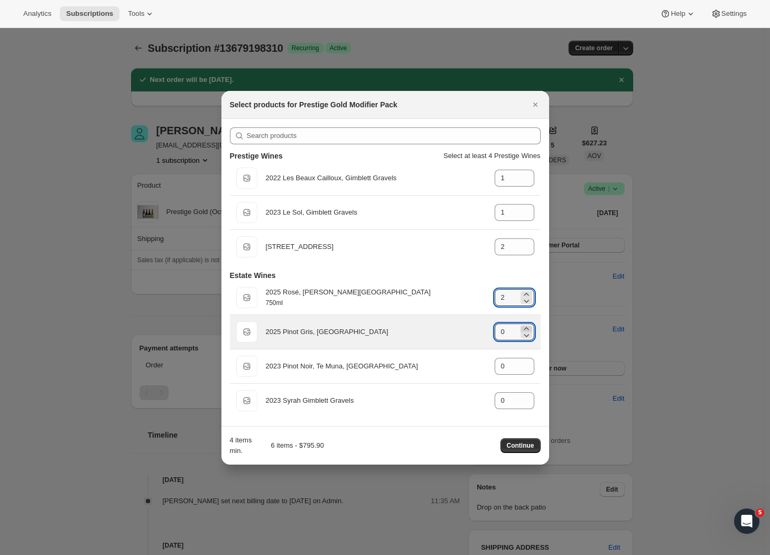
click at [525, 326] on icon ":rui:" at bounding box center [526, 328] width 11 height 11
type input "2"
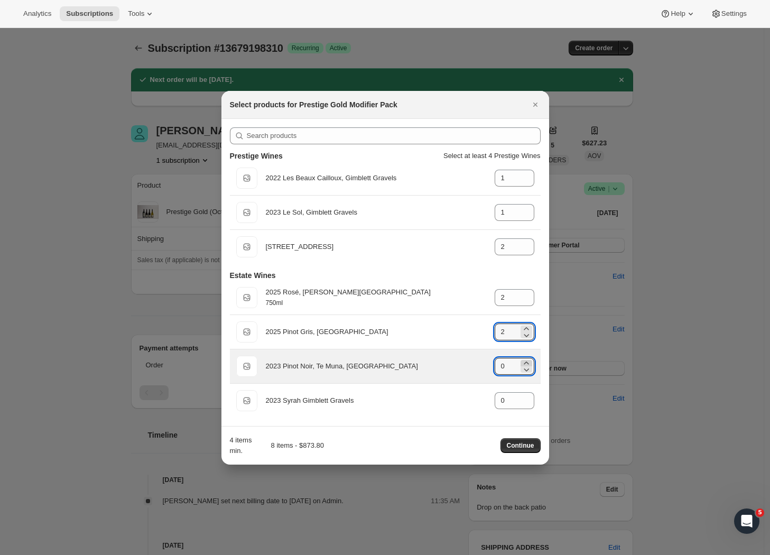
click at [528, 360] on icon ":rui:" at bounding box center [526, 363] width 11 height 11
drag, startPoint x: 528, startPoint y: 360, endPoint x: 527, endPoint y: 373, distance: 12.7
click at [528, 360] on icon ":rui:" at bounding box center [526, 363] width 11 height 11
type input "2"
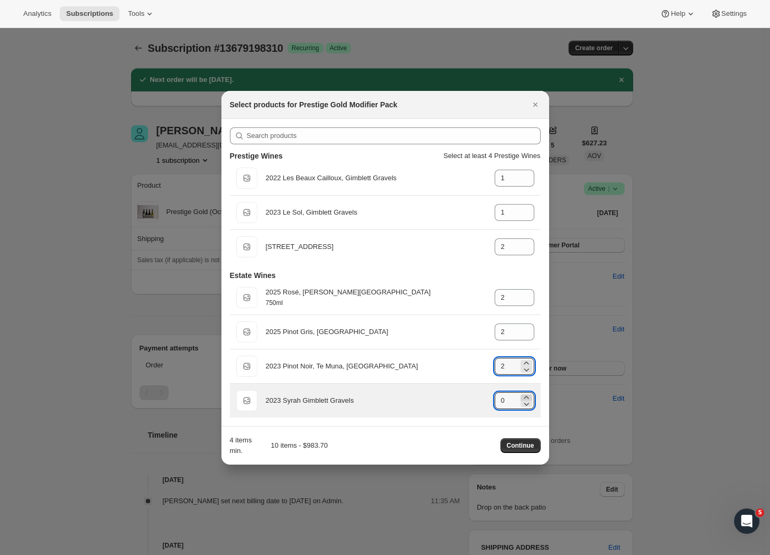
click at [527, 395] on icon ":rui:" at bounding box center [526, 397] width 11 height 11
type input "2"
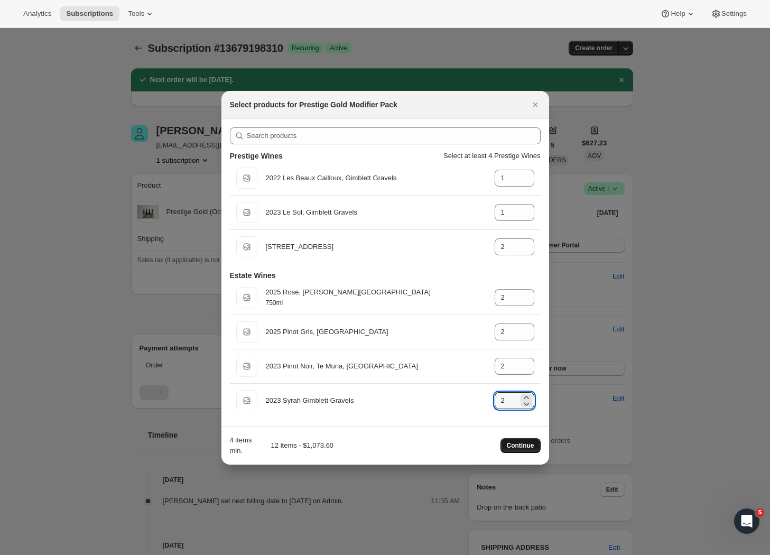
click at [517, 448] on span "Continue" at bounding box center [520, 445] width 27 height 8
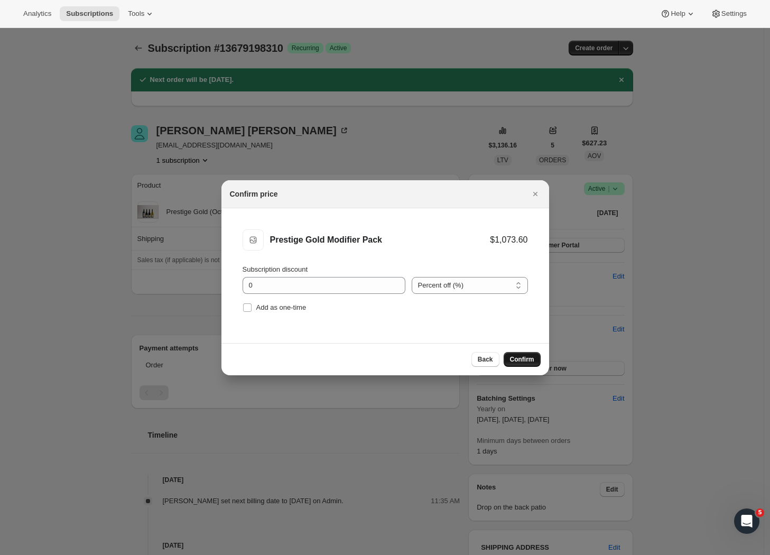
click at [529, 360] on span "Confirm" at bounding box center [522, 359] width 24 height 8
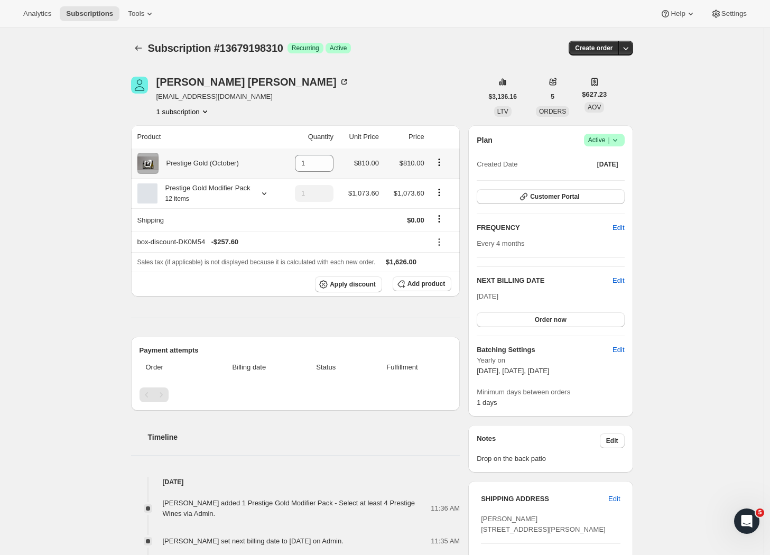
click at [445, 163] on icon "Product actions" at bounding box center [439, 162] width 11 height 11
click at [447, 182] on span "Remove" at bounding box center [434, 184] width 25 height 8
type input "0"
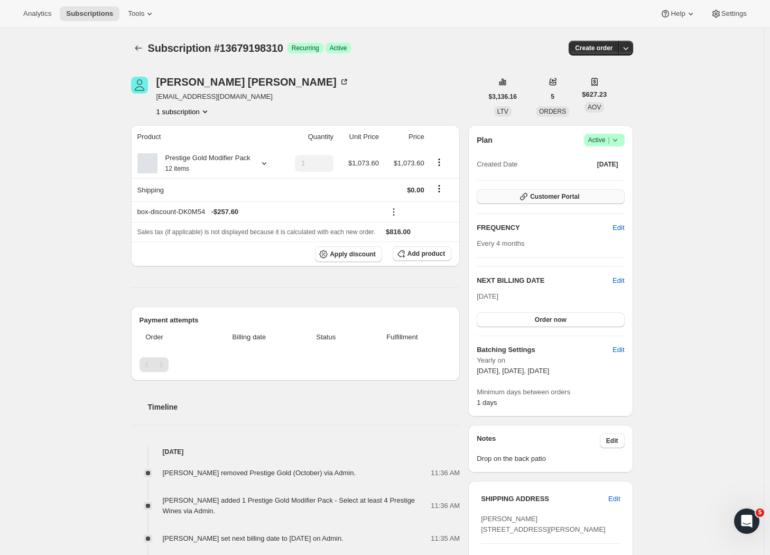
click at [557, 198] on span "Customer Portal" at bounding box center [554, 196] width 49 height 8
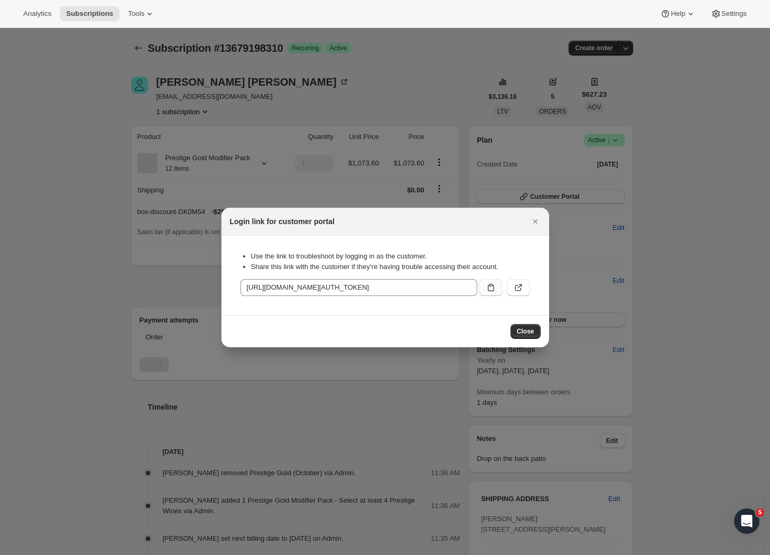
click at [489, 292] on icon ":r5i:" at bounding box center [491, 287] width 11 height 11
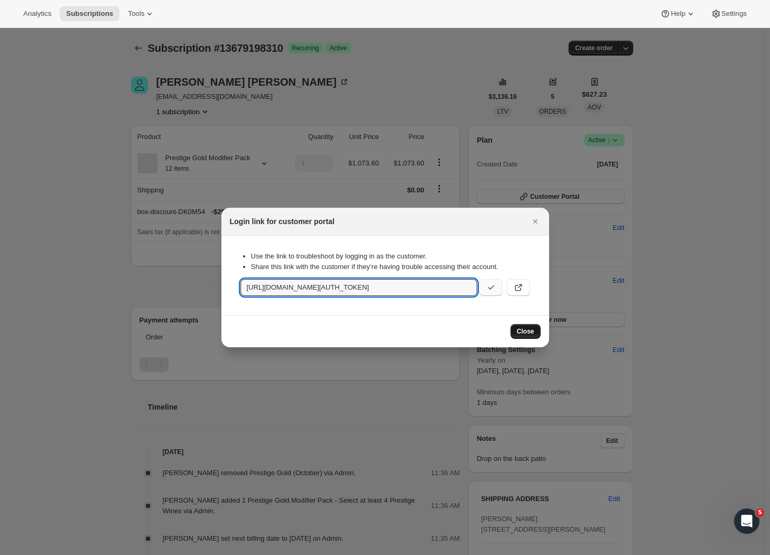
click at [529, 329] on span "Close" at bounding box center [525, 331] width 17 height 8
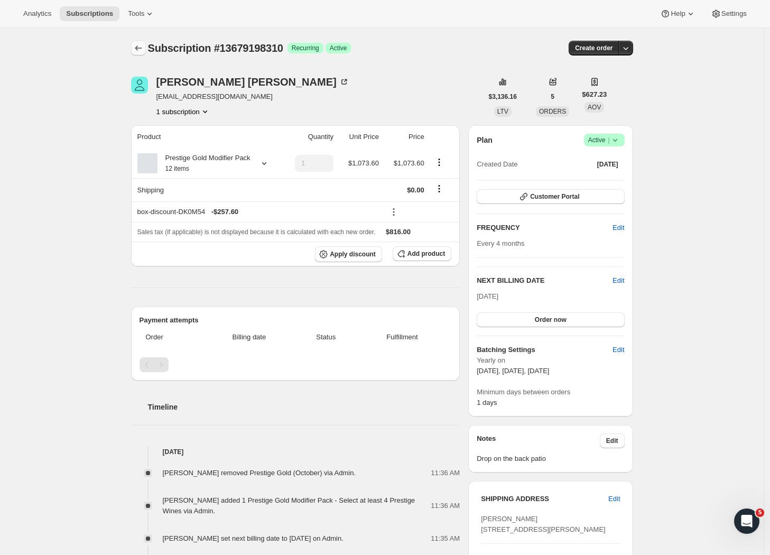
click at [146, 47] on button "Subscriptions" at bounding box center [138, 48] width 15 height 15
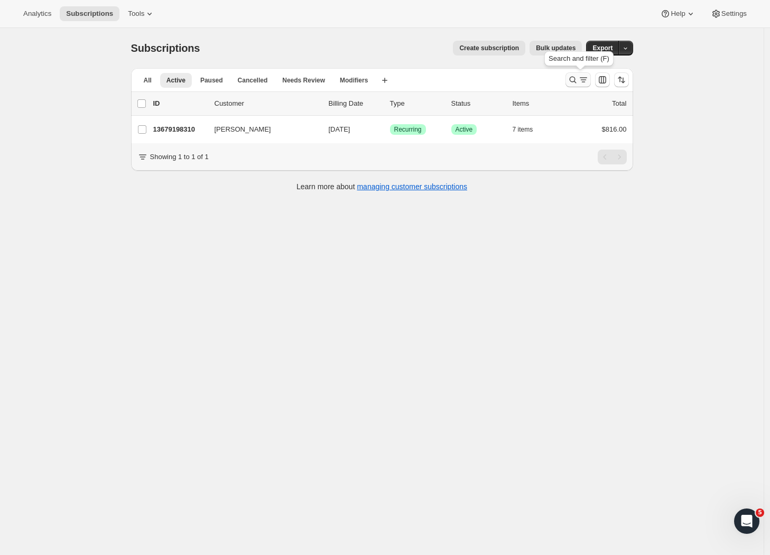
click at [578, 80] on icon "Search and filter results" at bounding box center [573, 80] width 11 height 11
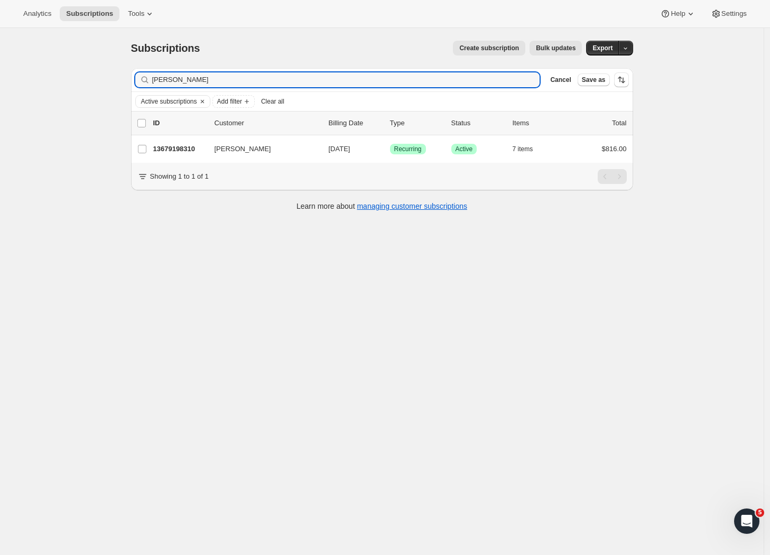
drag, startPoint x: 189, startPoint y: 85, endPoint x: 90, endPoint y: 82, distance: 99.4
click at [90, 82] on div "Subscriptions. This page is ready Subscriptions Create subscription Bulk update…" at bounding box center [382, 305] width 764 height 555
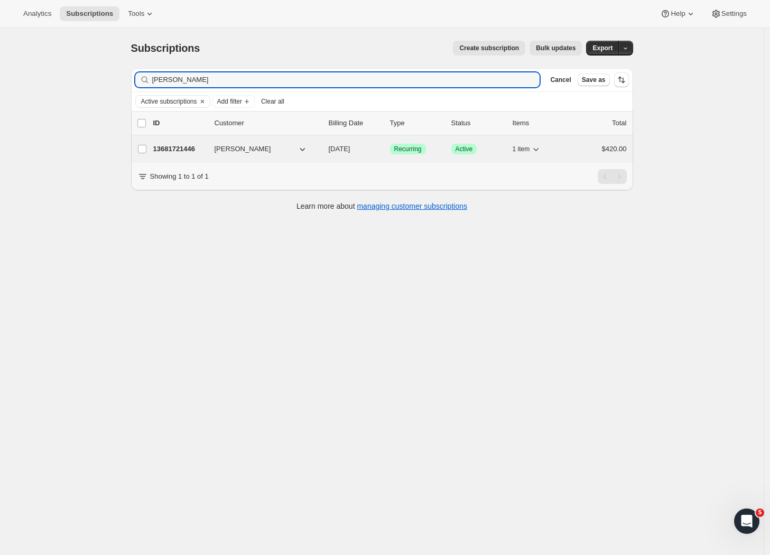
type input "[PERSON_NAME]"
click at [206, 151] on p "13681721446" at bounding box center [179, 149] width 53 height 11
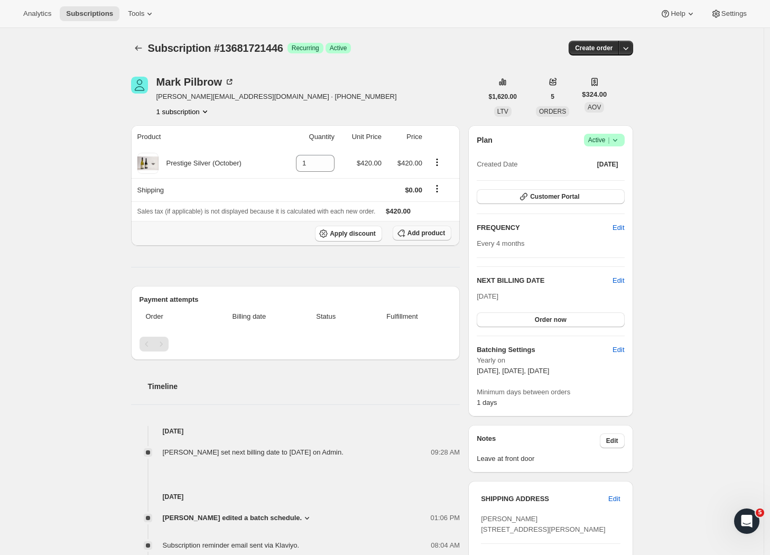
click at [418, 233] on span "Add product" at bounding box center [427, 233] width 38 height 8
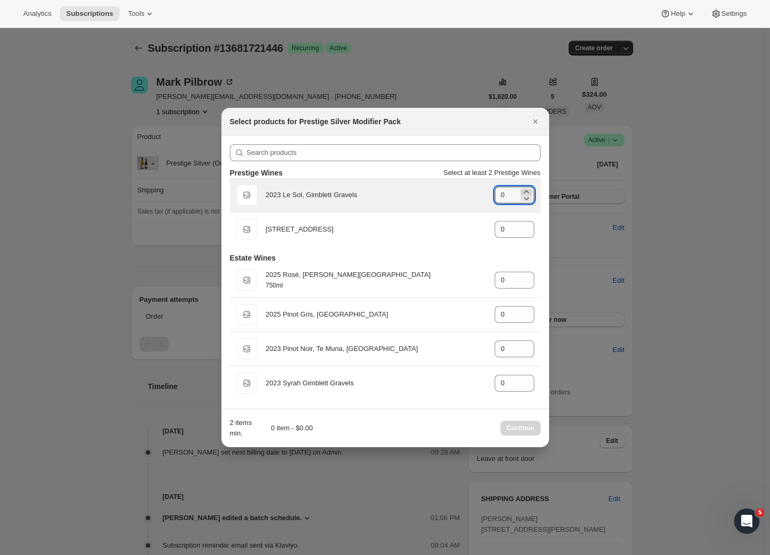
click at [524, 191] on icon ":rag:" at bounding box center [526, 192] width 11 height 11
type input "1"
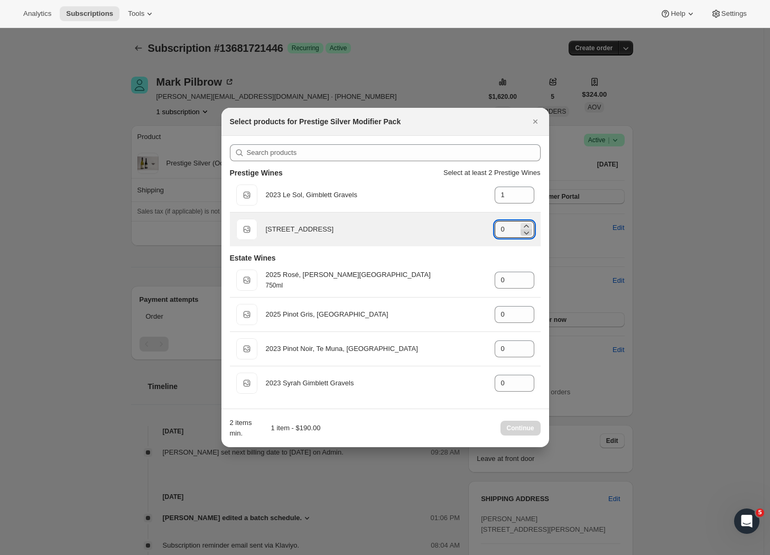
click at [528, 227] on icon ":rag:" at bounding box center [526, 232] width 11 height 11
click at [525, 221] on icon ":rag:" at bounding box center [526, 226] width 11 height 11
type input "1"
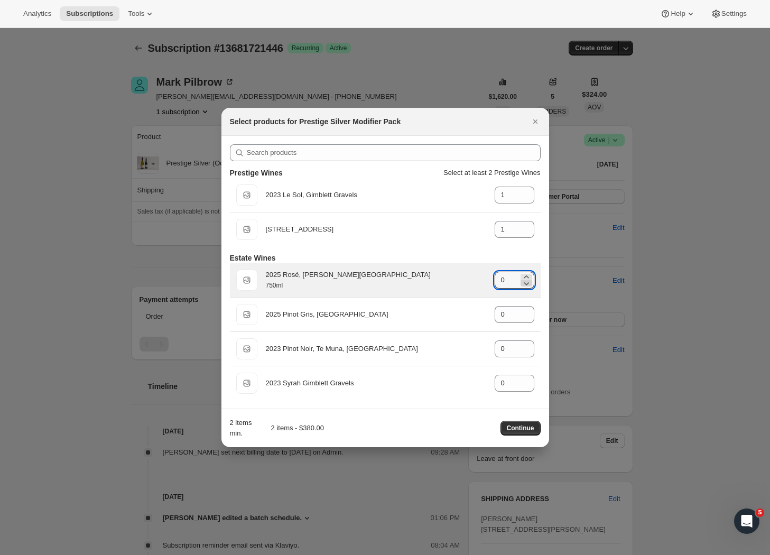
drag, startPoint x: 528, startPoint y: 275, endPoint x: 528, endPoint y: 281, distance: 5.8
click at [528, 275] on icon ":rag:" at bounding box center [526, 277] width 11 height 11
type input "1"
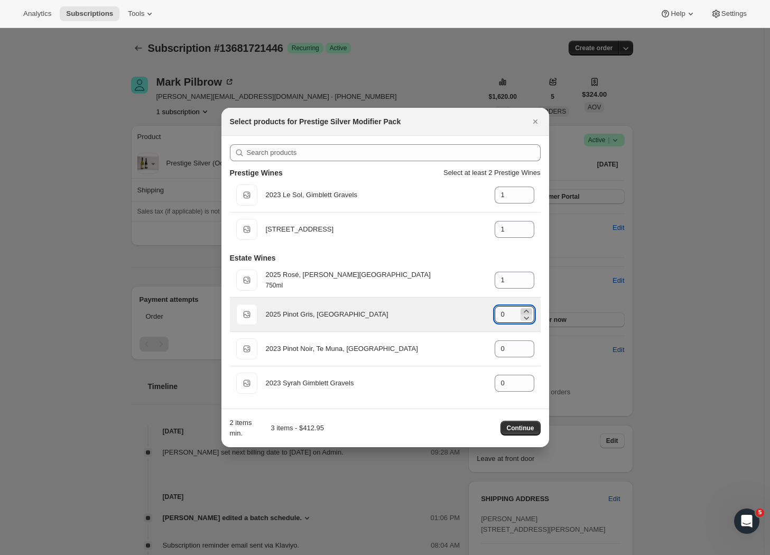
click at [528, 308] on icon ":rag:" at bounding box center [526, 311] width 11 height 11
type input "1"
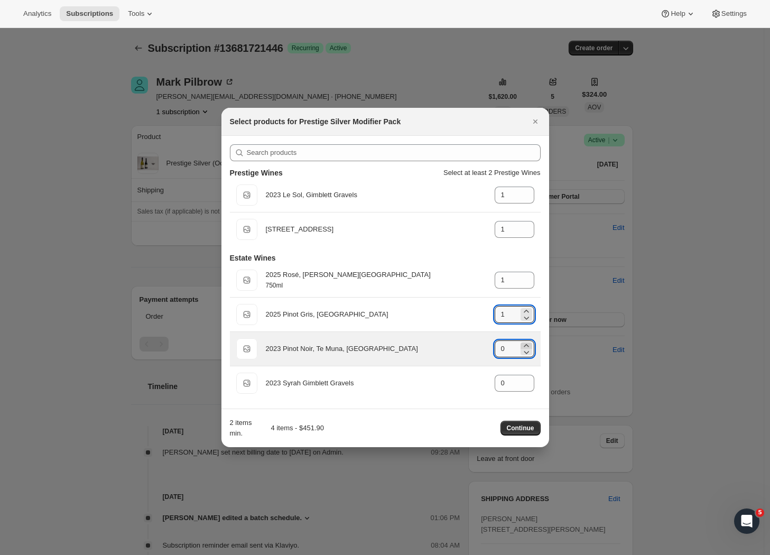
click at [526, 343] on icon ":rag:" at bounding box center [526, 345] width 11 height 11
type input "1"
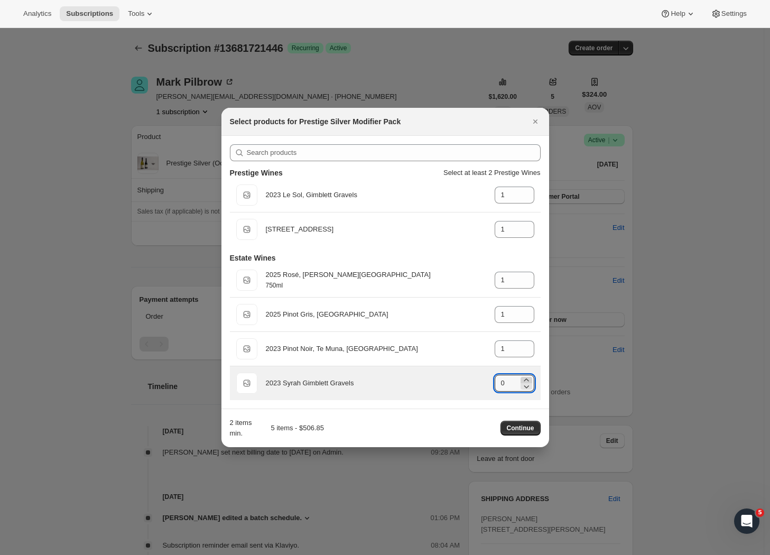
click at [526, 377] on icon ":rag:" at bounding box center [526, 380] width 11 height 11
type input "1"
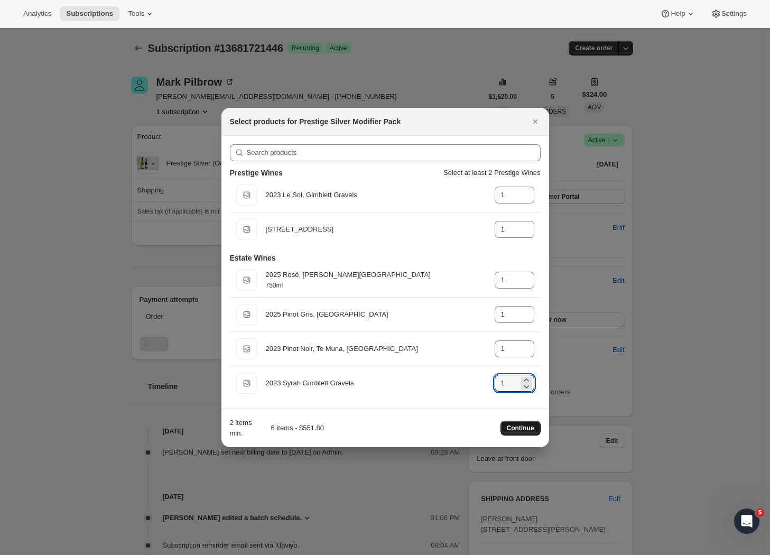
click at [514, 428] on span "Continue" at bounding box center [520, 428] width 27 height 8
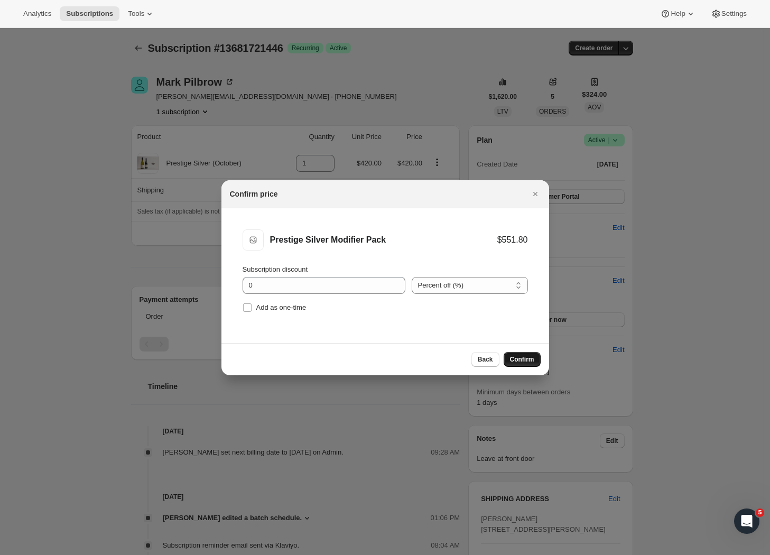
click at [522, 361] on span "Confirm" at bounding box center [522, 359] width 24 height 8
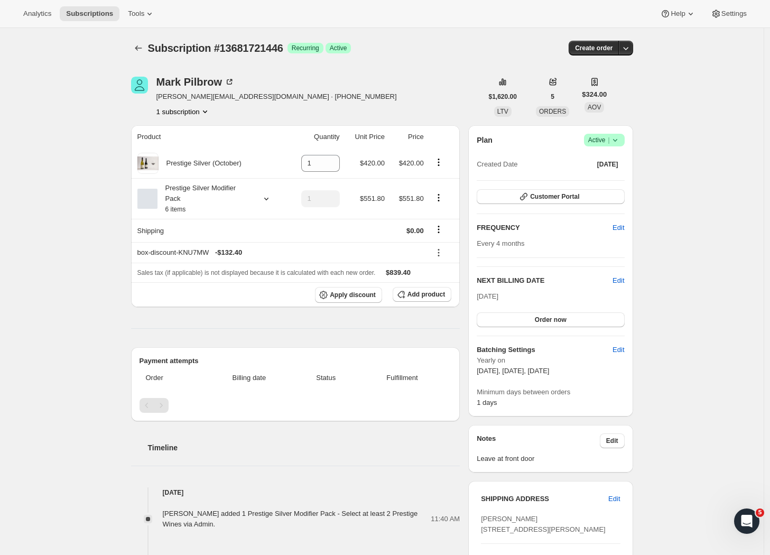
drag, startPoint x: 96, startPoint y: 190, endPoint x: 114, endPoint y: 180, distance: 20.8
click at [96, 190] on div "Subscription #13681721446. This page is ready Subscription #13681721446 Success…" at bounding box center [382, 461] width 764 height 866
click at [439, 167] on icon "Product actions" at bounding box center [438, 162] width 11 height 11
click at [430, 184] on span "Remove" at bounding box center [433, 184] width 25 height 8
type input "0"
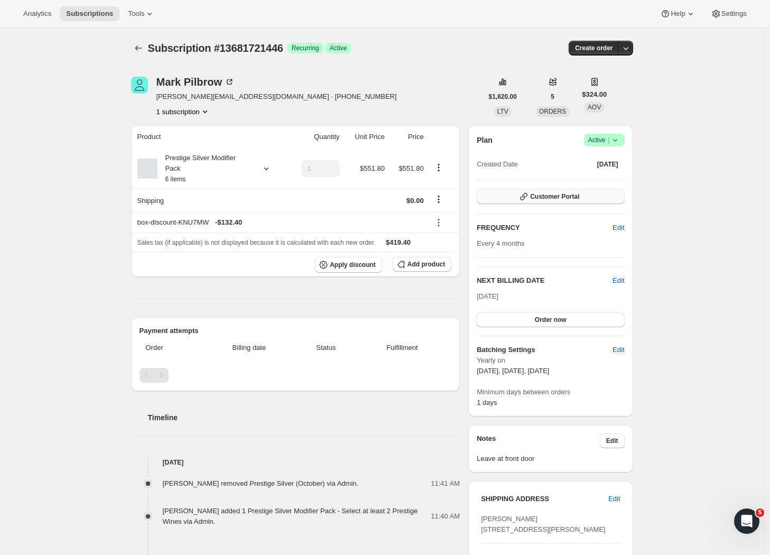
click at [546, 197] on span "Customer Portal" at bounding box center [554, 196] width 49 height 8
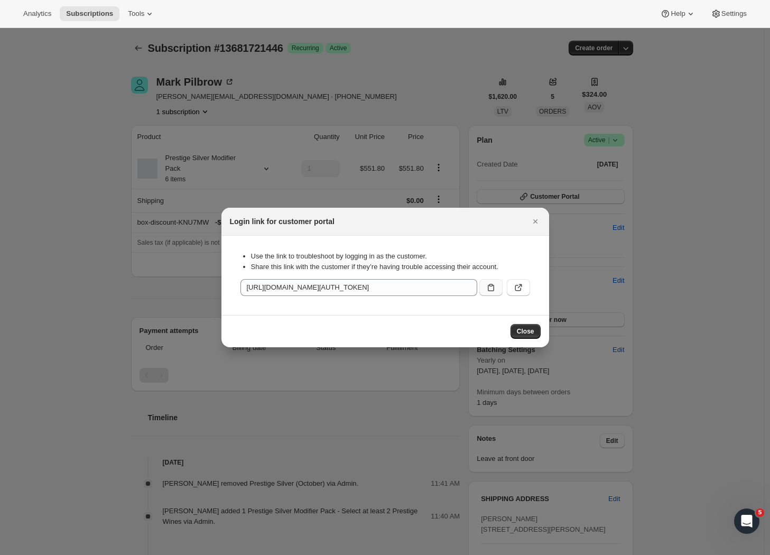
click at [483, 290] on button ":r5p:" at bounding box center [490, 287] width 23 height 17
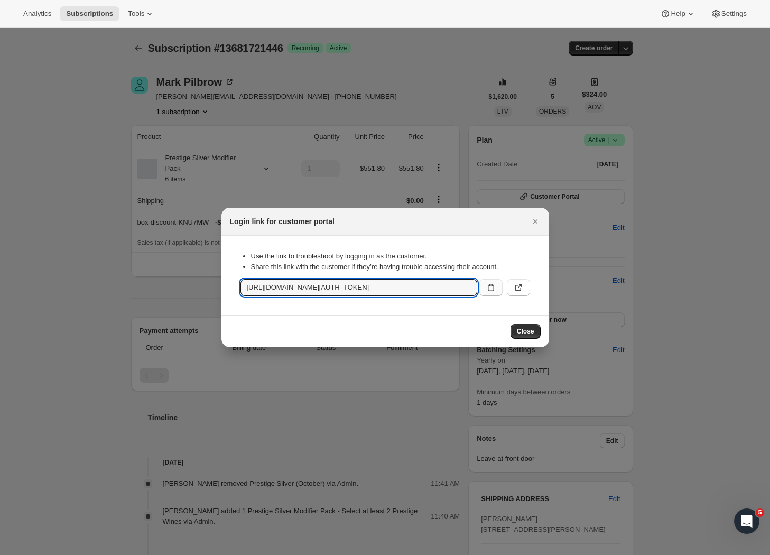
click at [490, 289] on icon ":r5p:" at bounding box center [491, 287] width 11 height 11
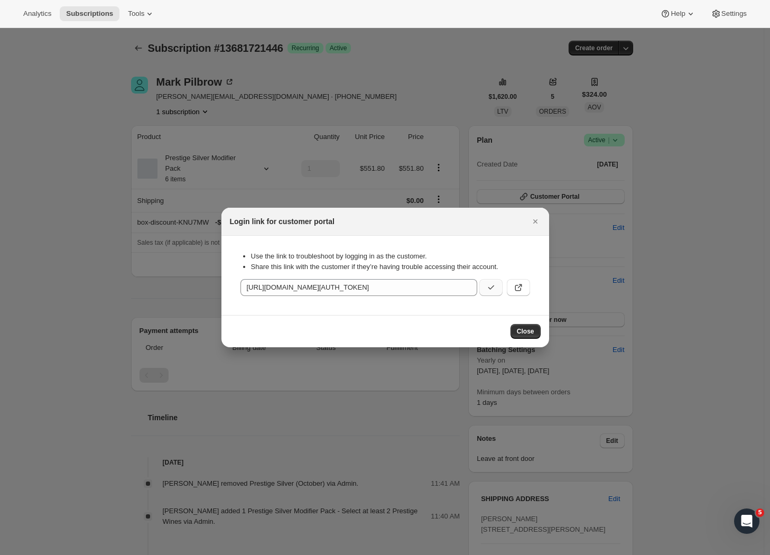
click at [490, 289] on icon ":r5p:" at bounding box center [491, 287] width 11 height 11
click at [529, 330] on span "Close" at bounding box center [525, 331] width 17 height 8
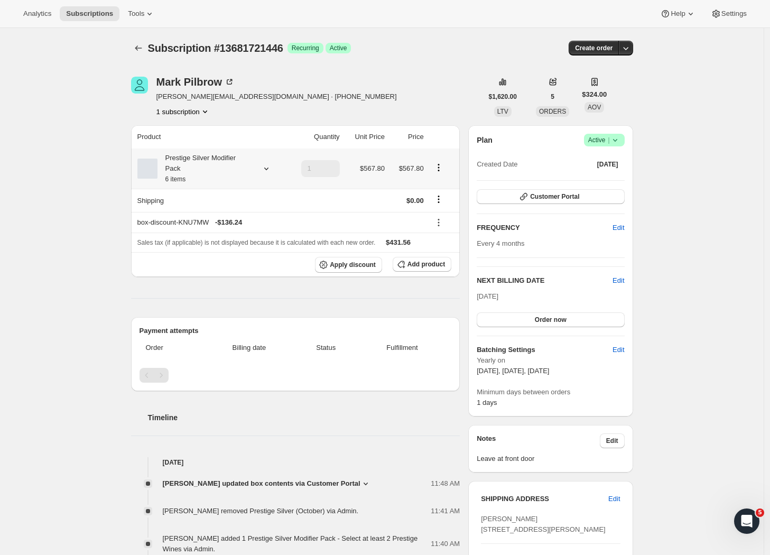
click at [269, 170] on icon at bounding box center [266, 168] width 11 height 11
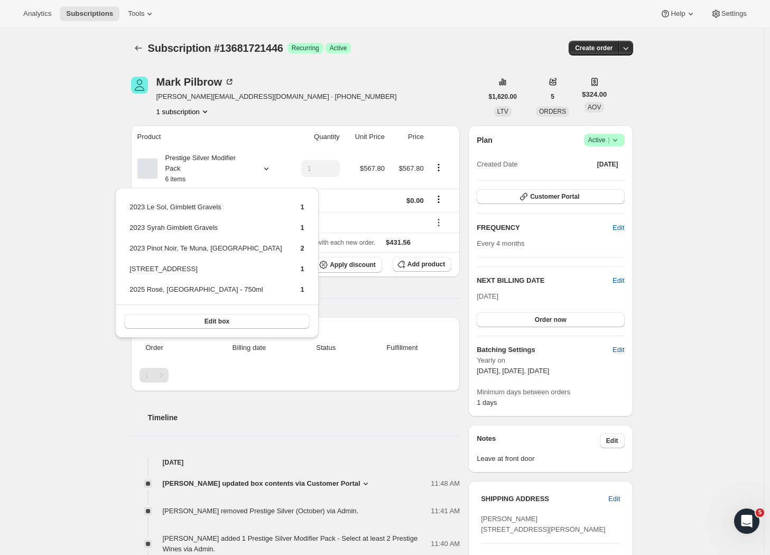
click at [82, 183] on div "Subscription #13681721446. This page is ready Subscription #13681721446 Success…" at bounding box center [382, 473] width 764 height 891
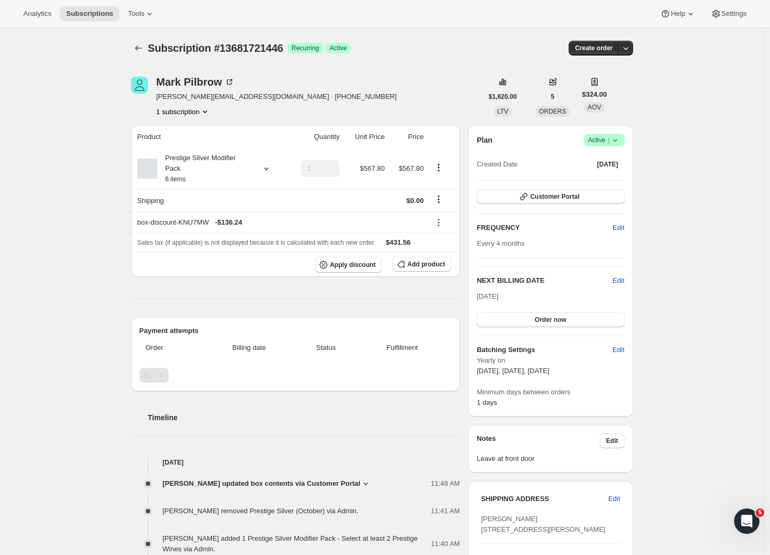
click at [115, 126] on div "Subscription #13681721446. This page is ready Subscription #13681721446 Success…" at bounding box center [382, 473] width 764 height 891
click at [142, 50] on icon "Subscriptions" at bounding box center [138, 48] width 11 height 11
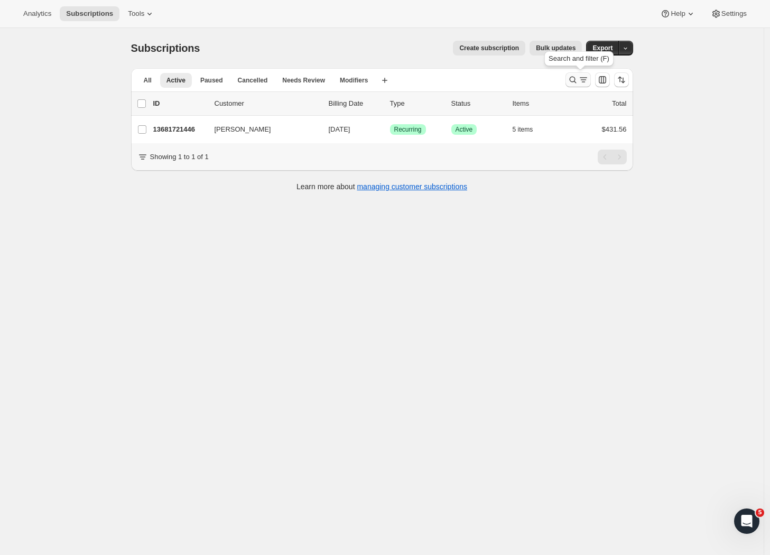
click at [585, 80] on icon "Search and filter results" at bounding box center [583, 80] width 11 height 11
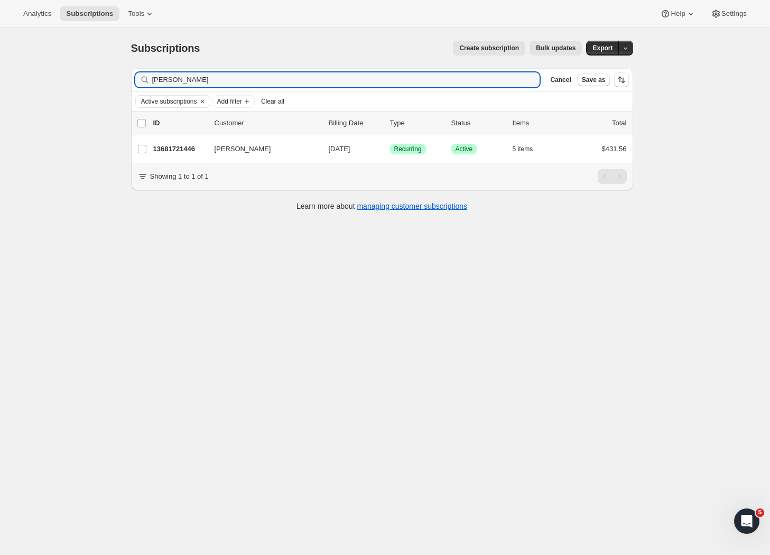
drag, startPoint x: 189, startPoint y: 86, endPoint x: 131, endPoint y: 84, distance: 58.2
click at [131, 84] on div "Filter subscribers mark pi Clear Cancel Save as Active subscriptions Add filter…" at bounding box center [378, 141] width 511 height 162
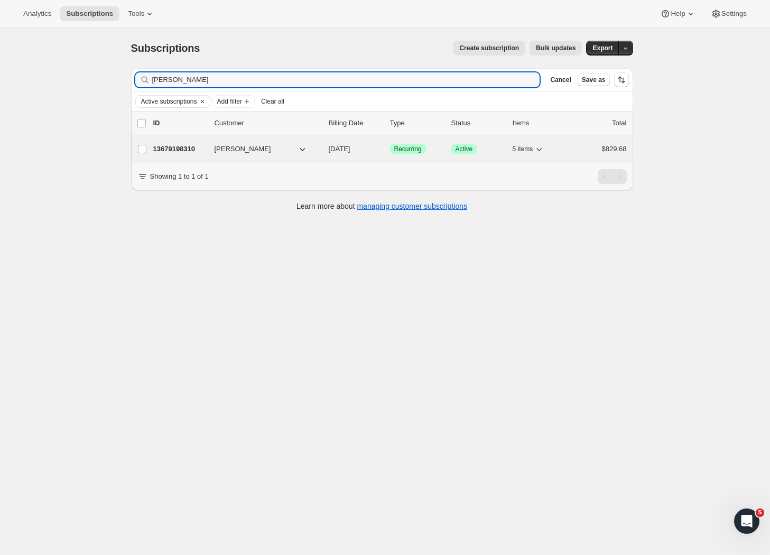
type input "[PERSON_NAME]"
click at [188, 152] on p "13679198310" at bounding box center [179, 149] width 53 height 11
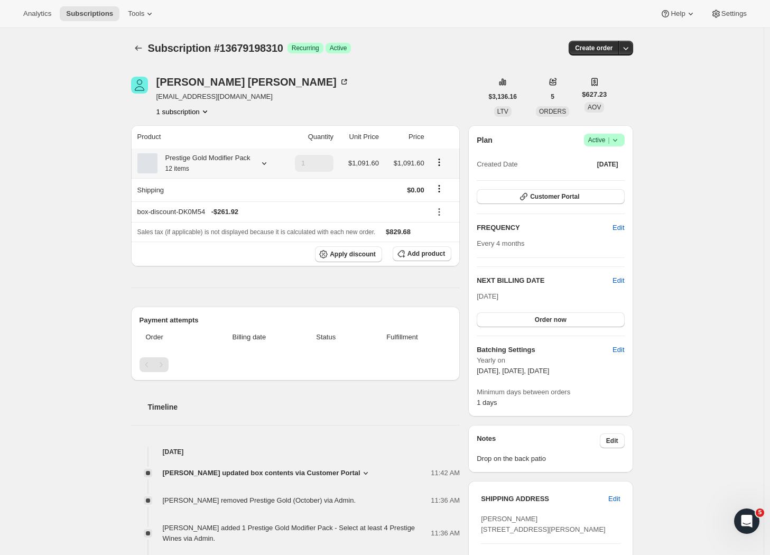
click at [266, 165] on icon at bounding box center [264, 163] width 4 height 3
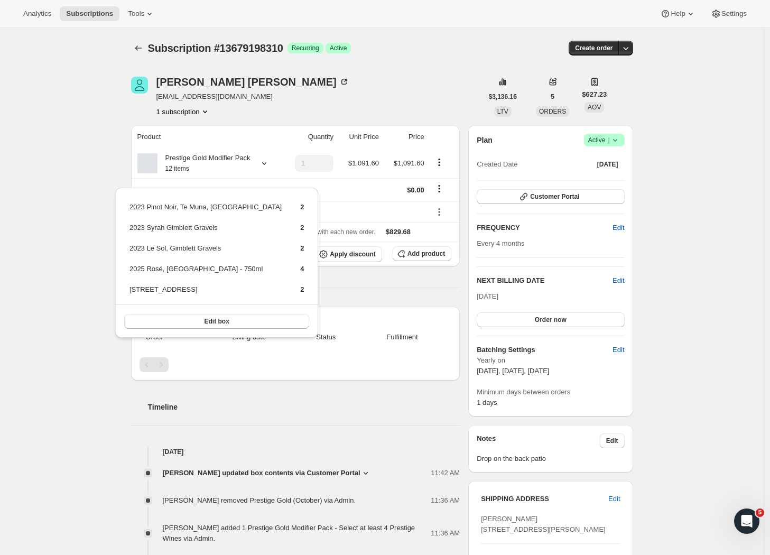
click at [60, 140] on div "Subscription #13679198310. This page is ready Subscription #13679198310 Success…" at bounding box center [382, 509] width 764 height 963
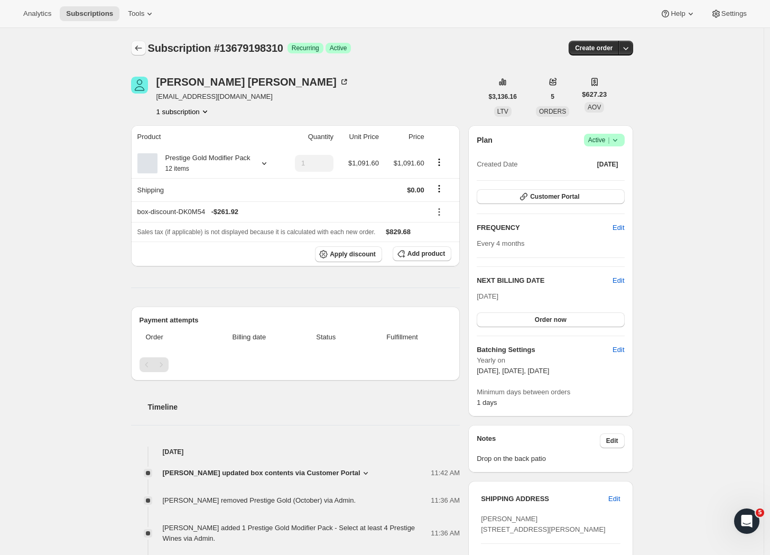
click at [143, 48] on icon "Subscriptions" at bounding box center [138, 48] width 11 height 11
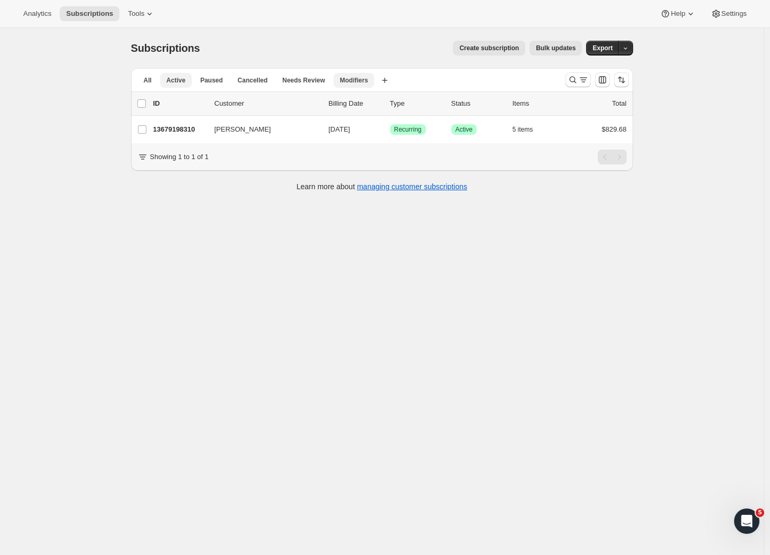
click at [352, 79] on span "Modifiers" at bounding box center [354, 80] width 28 height 8
click at [573, 79] on icon "Search and filter results" at bounding box center [573, 80] width 11 height 11
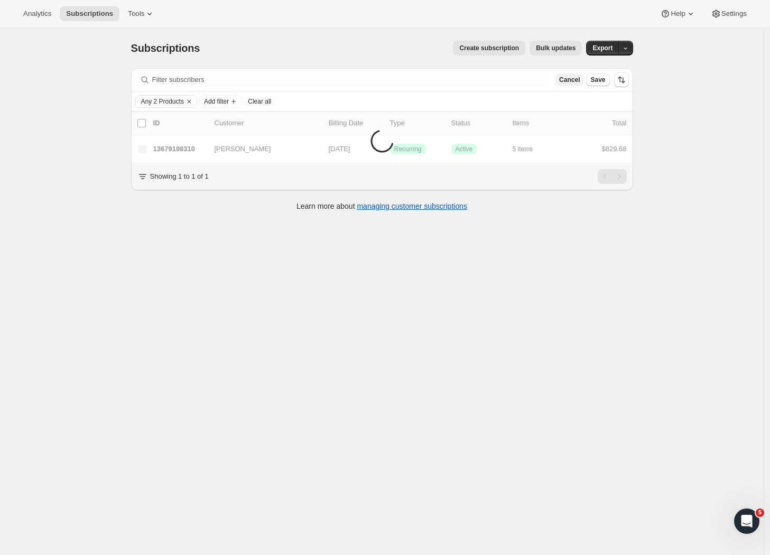
click at [567, 82] on span "Cancel" at bounding box center [569, 80] width 21 height 8
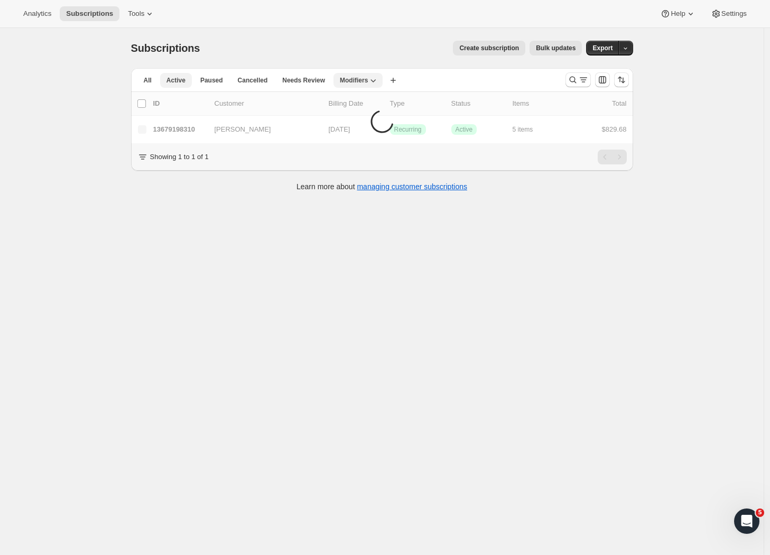
click at [169, 82] on span "Active" at bounding box center [176, 80] width 19 height 8
click at [578, 77] on icon "Search and filter results" at bounding box center [573, 80] width 11 height 11
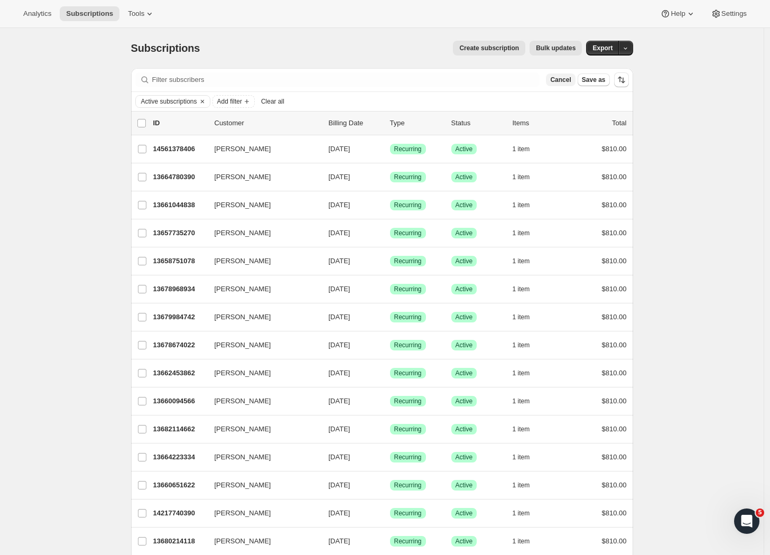
drag, startPoint x: 208, startPoint y: 49, endPoint x: 569, endPoint y: 77, distance: 362.6
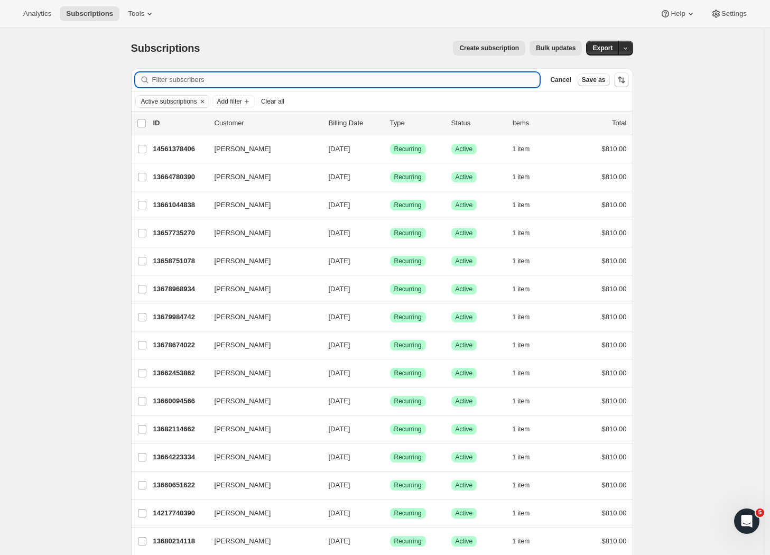
click at [429, 82] on input "Filter subscribers" at bounding box center [346, 79] width 388 height 15
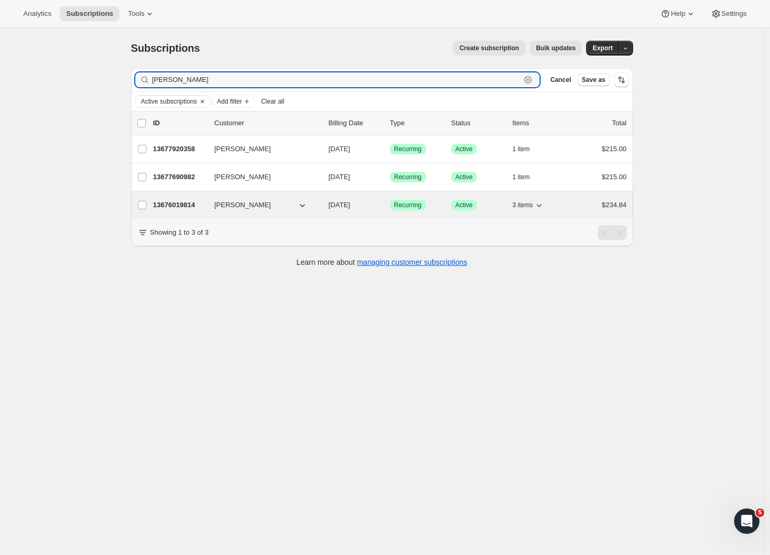
type input "[PERSON_NAME]"
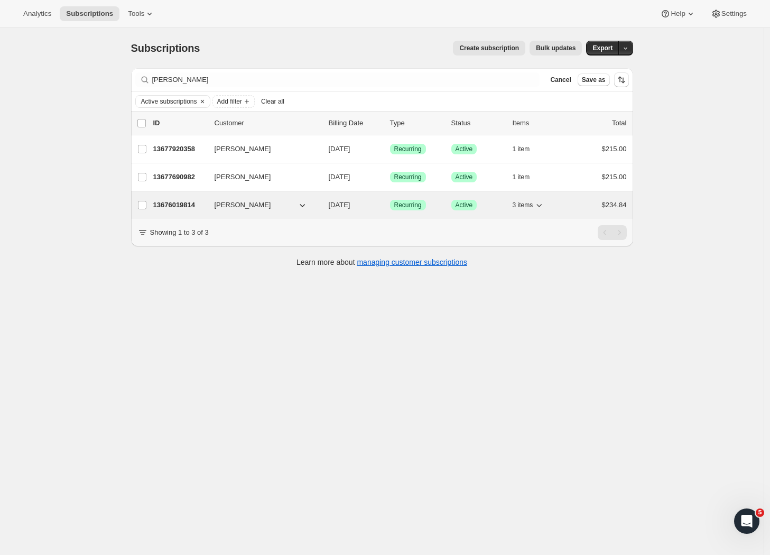
click at [167, 207] on p "13676019814" at bounding box center [179, 205] width 53 height 11
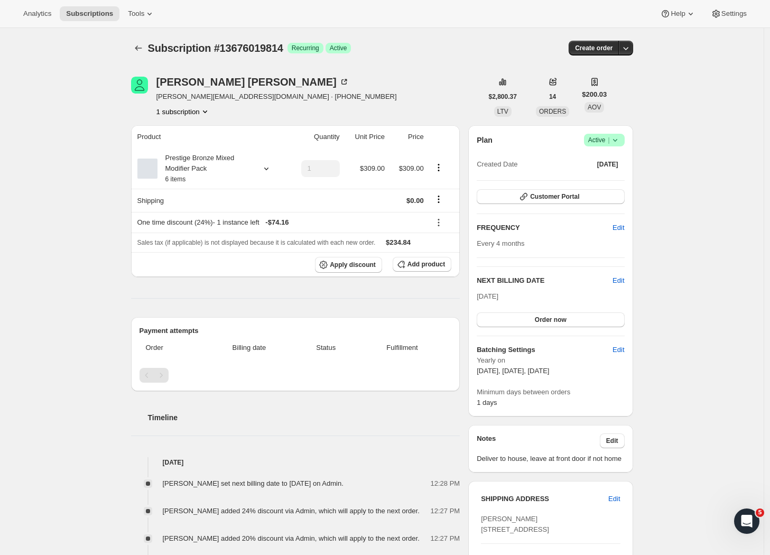
click at [106, 256] on div "Subscription #13676019814. This page is ready Subscription #13676019814 Success…" at bounding box center [382, 479] width 764 height 903
click at [272, 165] on icon at bounding box center [266, 168] width 11 height 11
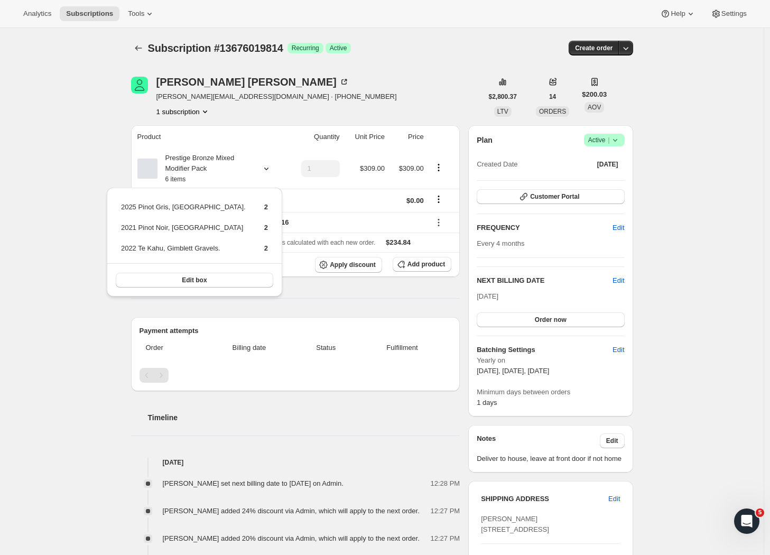
click at [38, 215] on div "Subscription #13676019814. This page is ready Subscription #13676019814 Success…" at bounding box center [382, 479] width 764 height 903
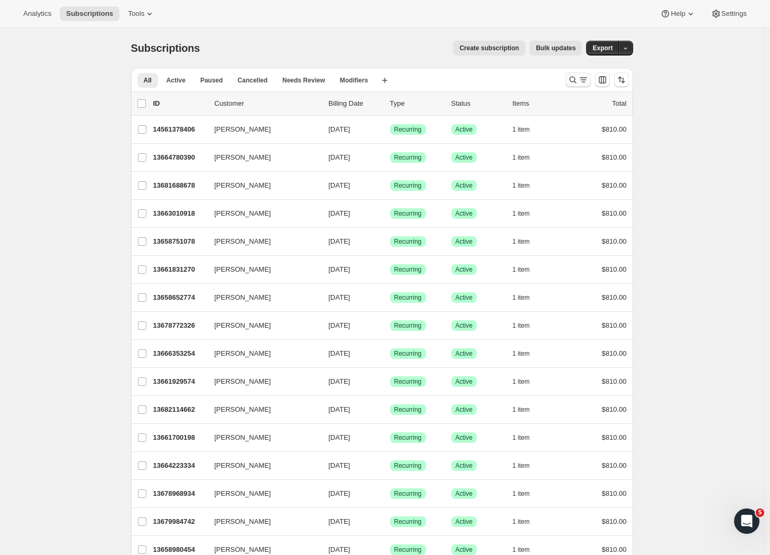
click at [582, 79] on icon "Search and filter results" at bounding box center [583, 80] width 11 height 11
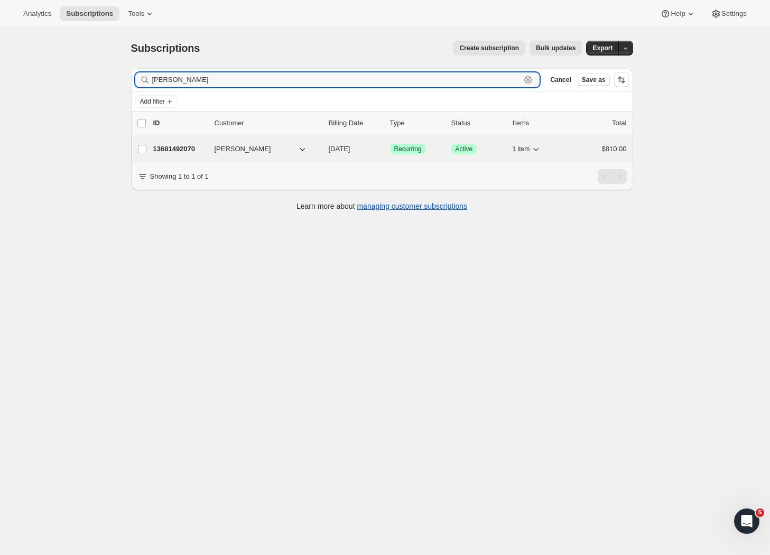
type input "[PERSON_NAME]"
click at [156, 144] on p "13681492070" at bounding box center [179, 149] width 53 height 11
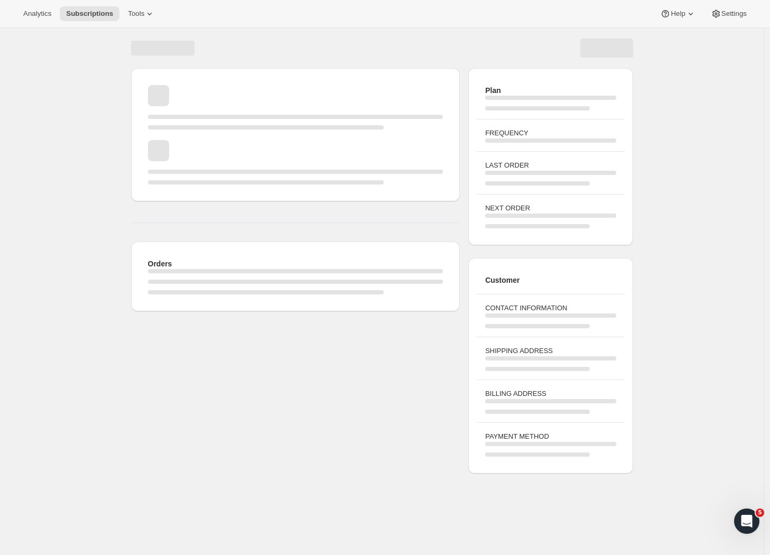
click at [183, 151] on div "Page loading" at bounding box center [295, 162] width 295 height 44
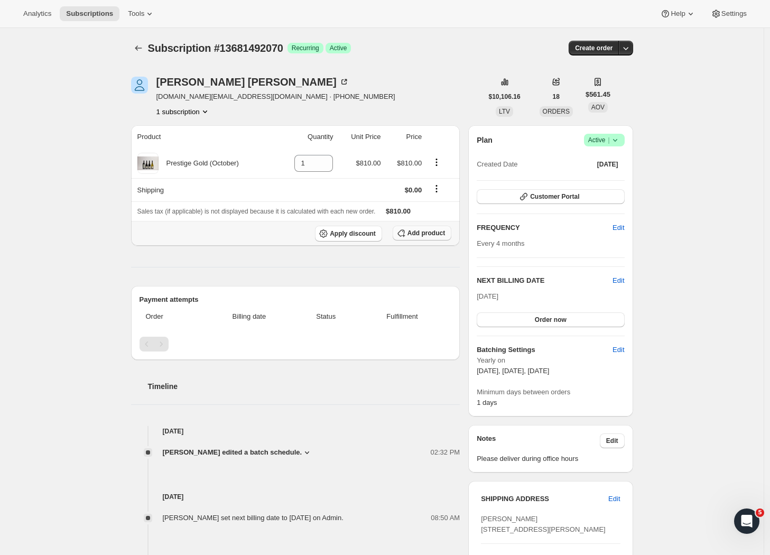
click at [432, 236] on span "Add product" at bounding box center [427, 233] width 38 height 8
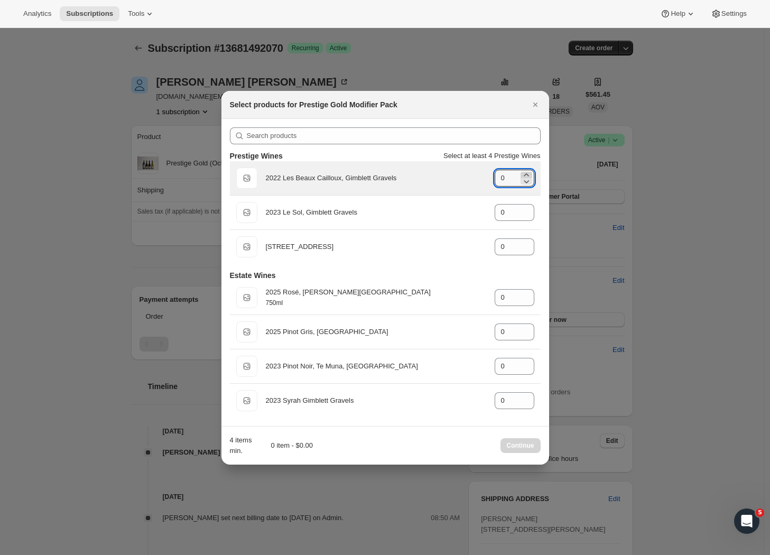
click at [528, 173] on icon ":rd5:" at bounding box center [526, 175] width 11 height 11
type input "1"
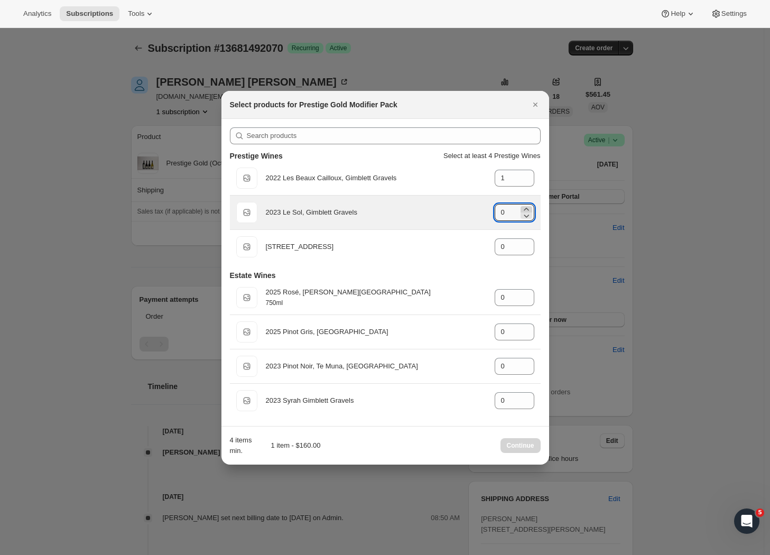
click at [527, 206] on icon ":rd5:" at bounding box center [526, 209] width 11 height 11
type input "1"
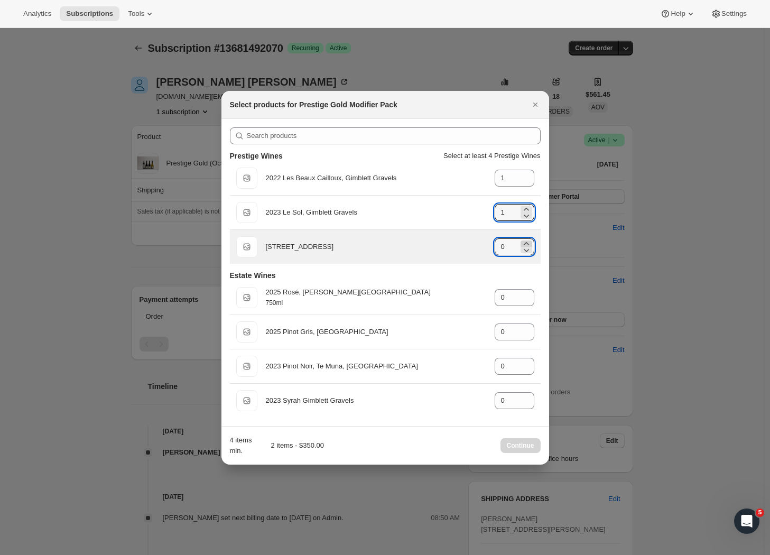
click at [528, 243] on icon ":rd5:" at bounding box center [526, 243] width 11 height 11
type input "2"
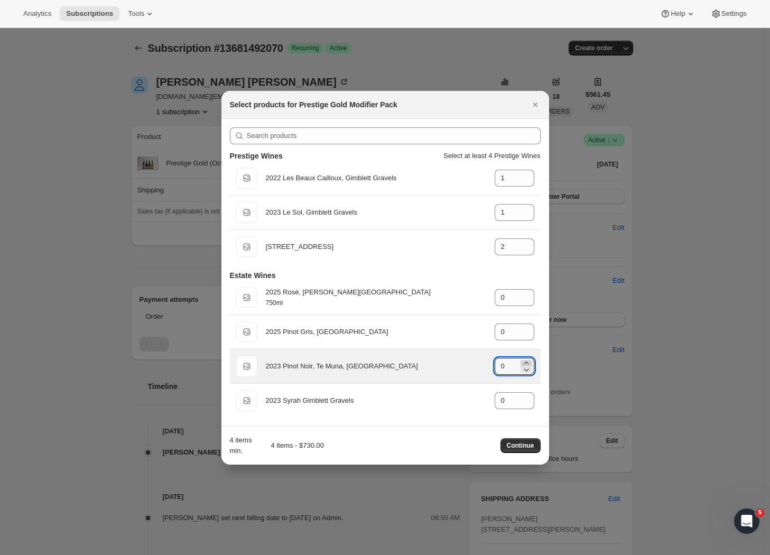
click at [529, 359] on icon ":rd5:" at bounding box center [526, 363] width 11 height 11
type input "2"
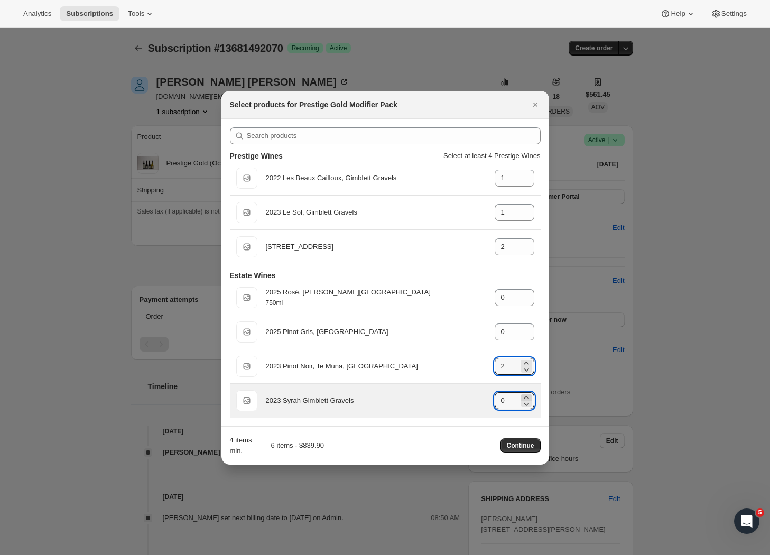
click at [525, 396] on icon ":rd5:" at bounding box center [526, 397] width 11 height 11
click at [526, 396] on icon ":rd5:" at bounding box center [526, 397] width 11 height 11
type input "2"
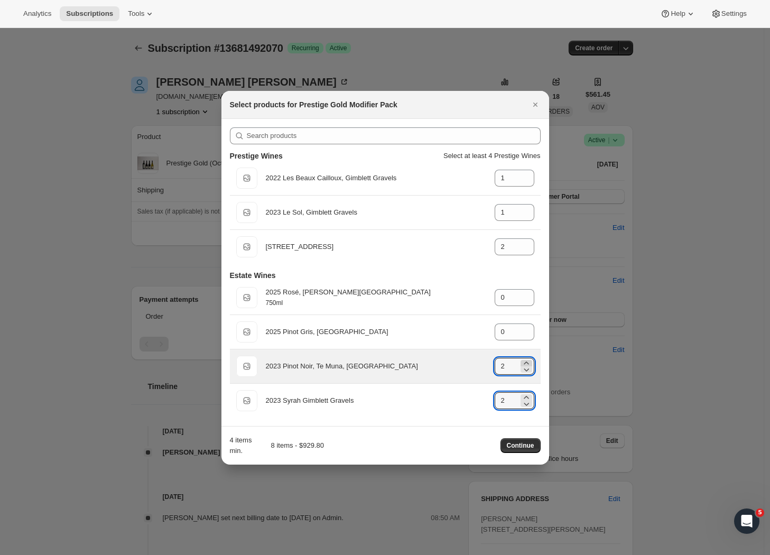
click at [528, 361] on icon ":rd5:" at bounding box center [526, 363] width 11 height 11
type input "4"
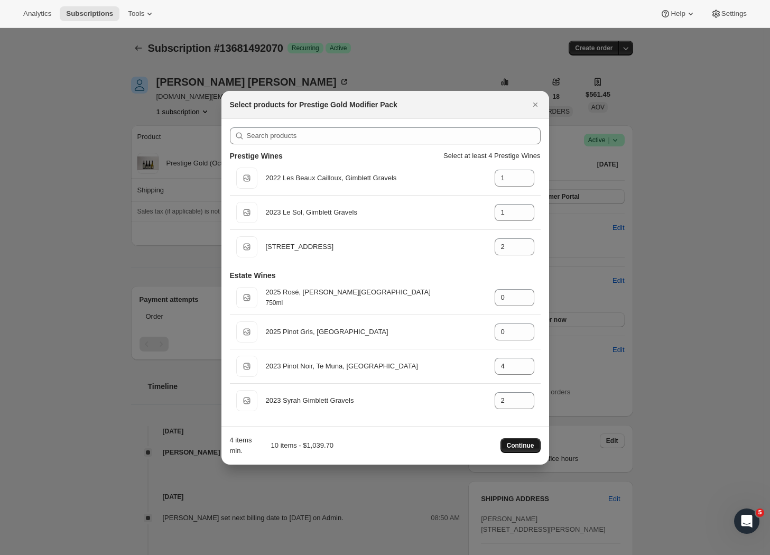
click at [525, 447] on span "Continue" at bounding box center [520, 445] width 27 height 8
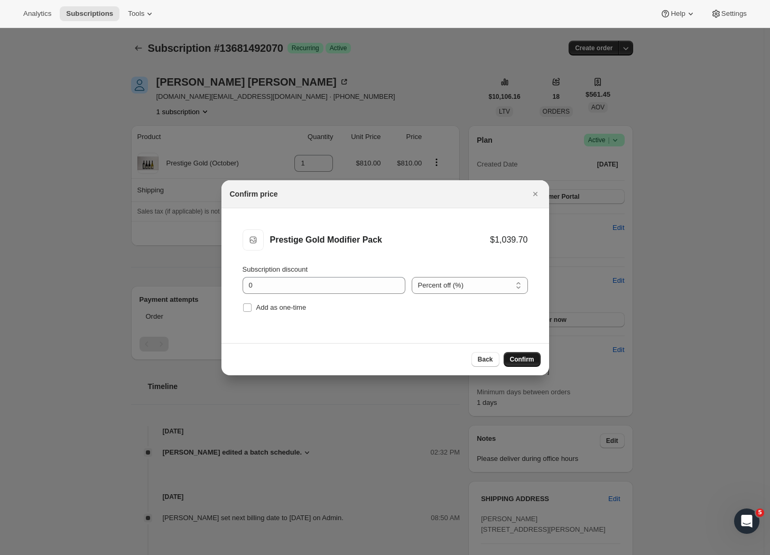
click at [515, 359] on span "Confirm" at bounding box center [522, 359] width 24 height 8
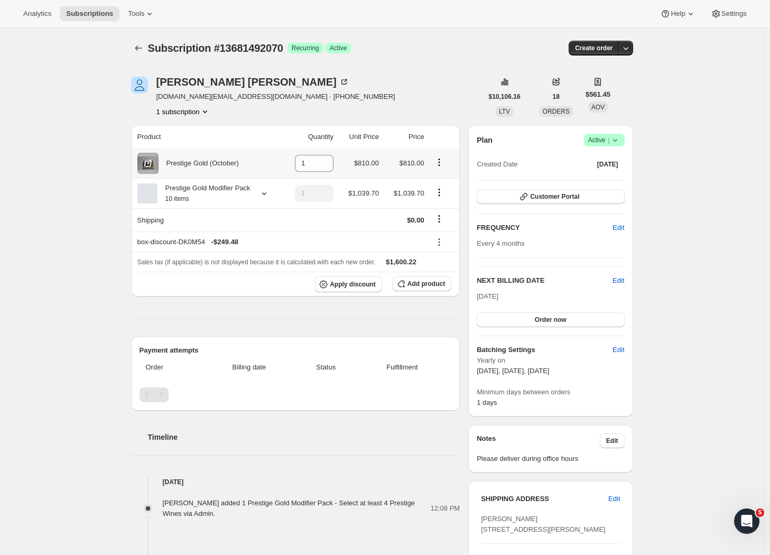
click at [440, 164] on icon "Product actions" at bounding box center [439, 162] width 11 height 11
click at [443, 190] on button "Remove" at bounding box center [442, 183] width 46 height 17
type input "0"
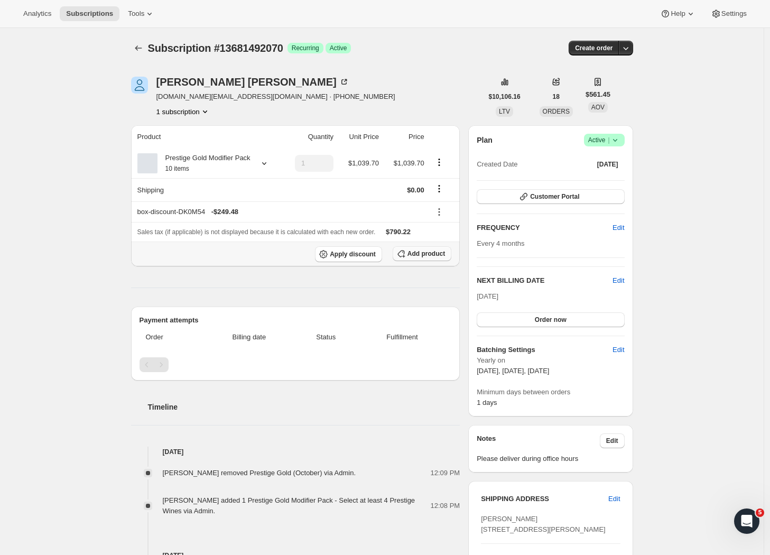
click at [437, 258] on span "Add product" at bounding box center [427, 253] width 38 height 8
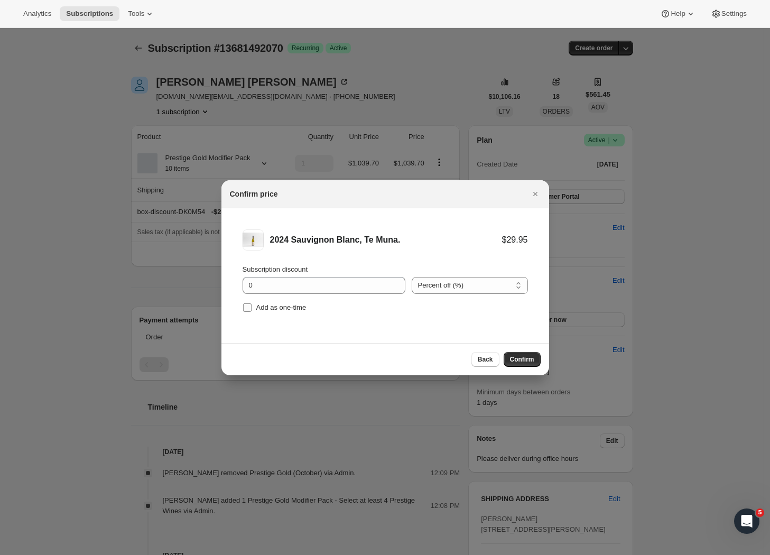
click at [249, 310] on input "Add as one-time" at bounding box center [247, 307] width 8 height 8
checkbox input "true"
drag, startPoint x: 310, startPoint y: 289, endPoint x: 210, endPoint y: 284, distance: 100.0
type input "20"
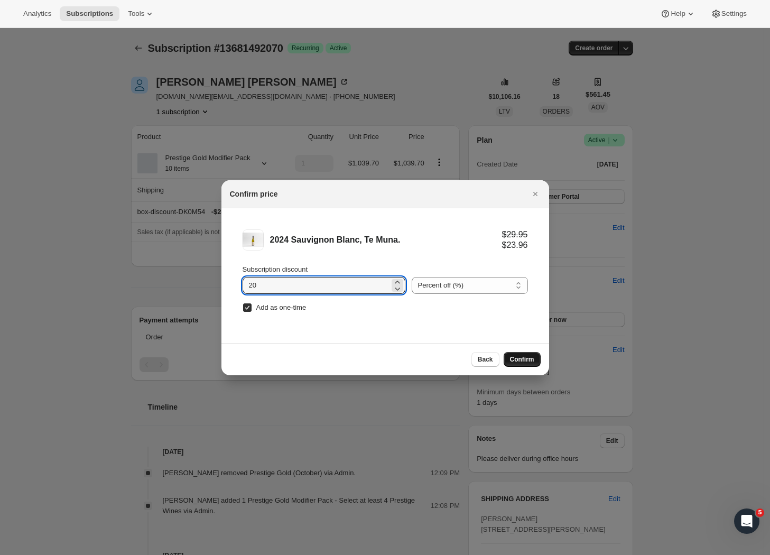
click at [519, 363] on span "Confirm" at bounding box center [522, 359] width 24 height 8
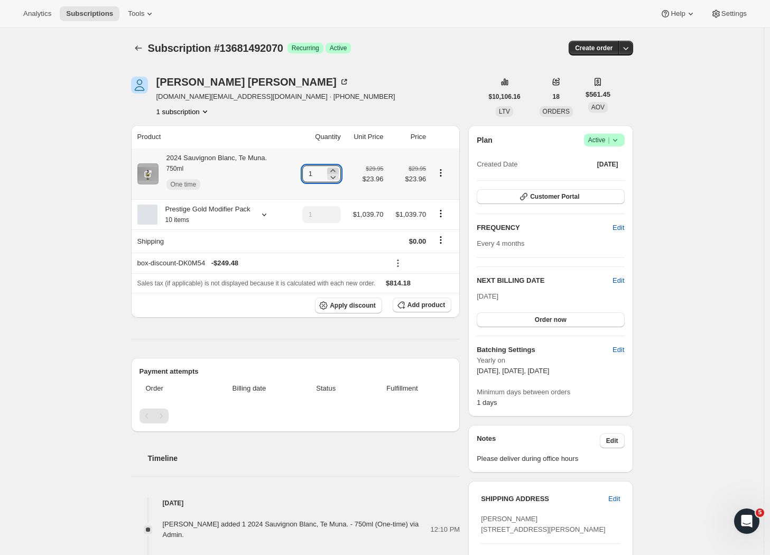
click at [336, 168] on icon at bounding box center [333, 170] width 11 height 11
type input "2"
click at [108, 258] on div "Subscription #13681492070. This page is ready Subscription #13681492070 Success…" at bounding box center [382, 499] width 764 height 942
click at [698, 284] on div "Subscription #13681492070. This page is ready Subscription #13681492070 Success…" at bounding box center [382, 499] width 764 height 942
click at [142, 48] on icon "Subscriptions" at bounding box center [138, 48] width 11 height 11
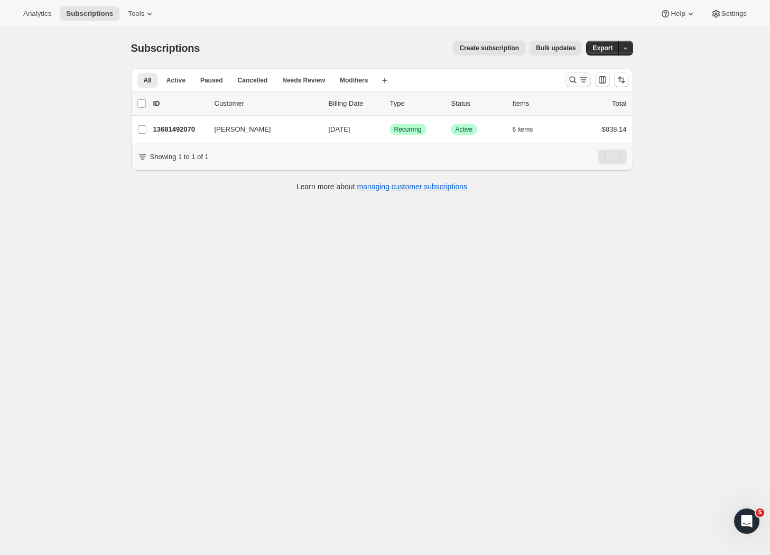
click at [591, 77] on button "Search and filter results" at bounding box center [578, 79] width 25 height 15
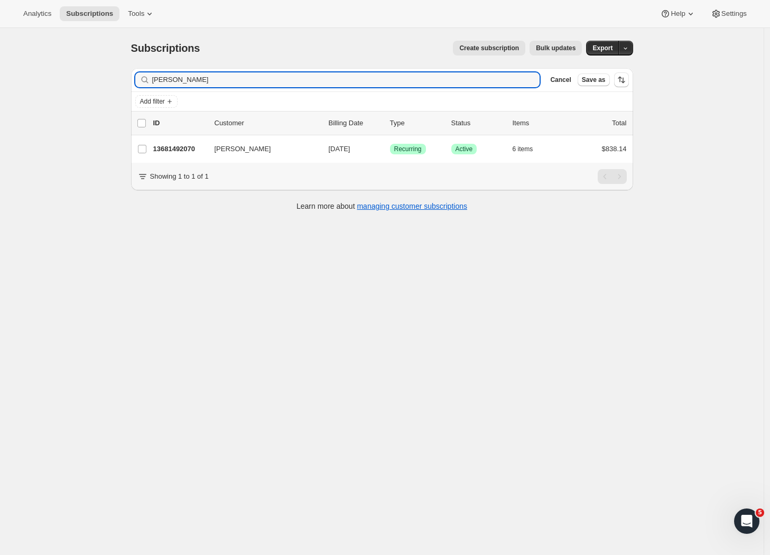
drag, startPoint x: 203, startPoint y: 80, endPoint x: 136, endPoint y: 77, distance: 67.2
click at [136, 77] on div "Filter subscribers [PERSON_NAME] Clear Cancel Save as" at bounding box center [382, 79] width 502 height 23
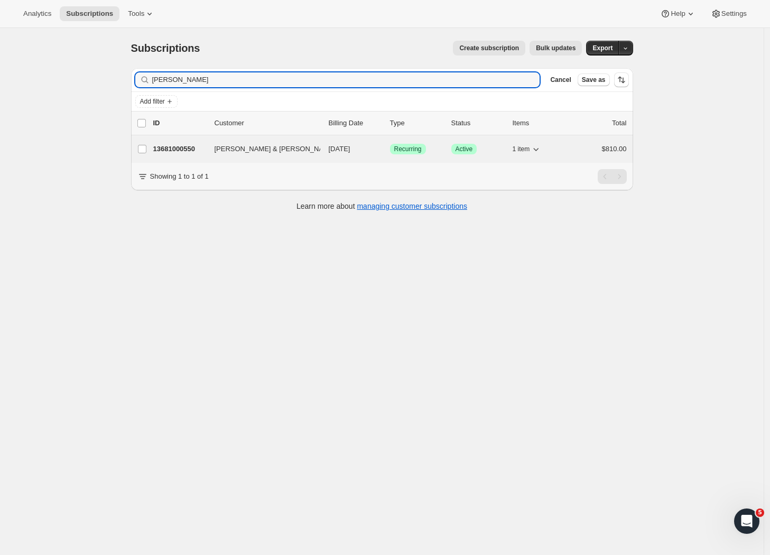
type input "[PERSON_NAME]"
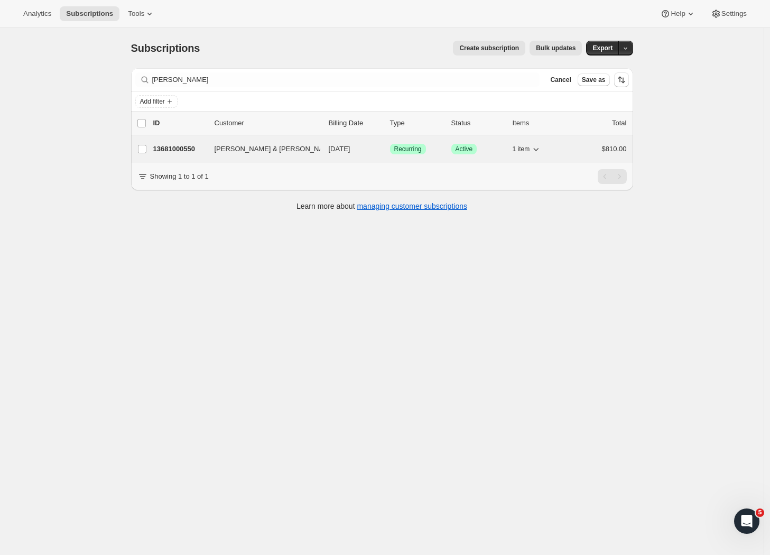
click at [199, 145] on p "13681000550" at bounding box center [179, 149] width 53 height 11
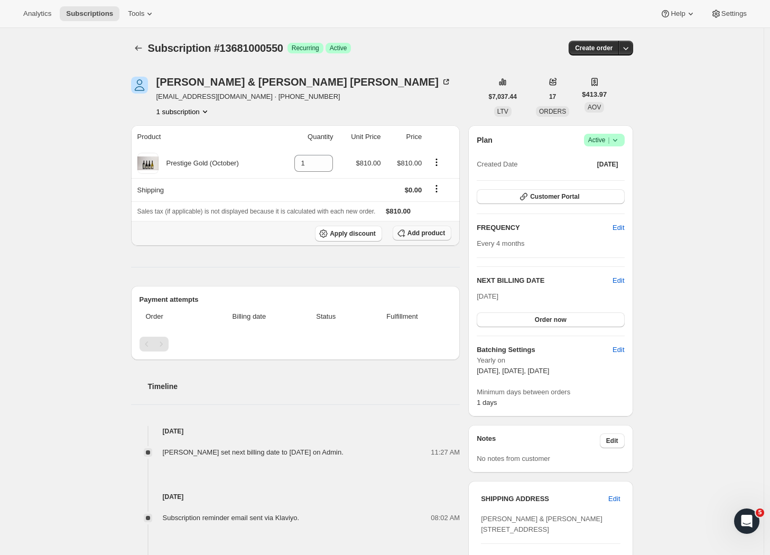
click at [419, 235] on span "Add product" at bounding box center [427, 233] width 38 height 8
click at [158, 131] on th "Product" at bounding box center [204, 136] width 146 height 23
